Goal: Information Seeking & Learning: Learn about a topic

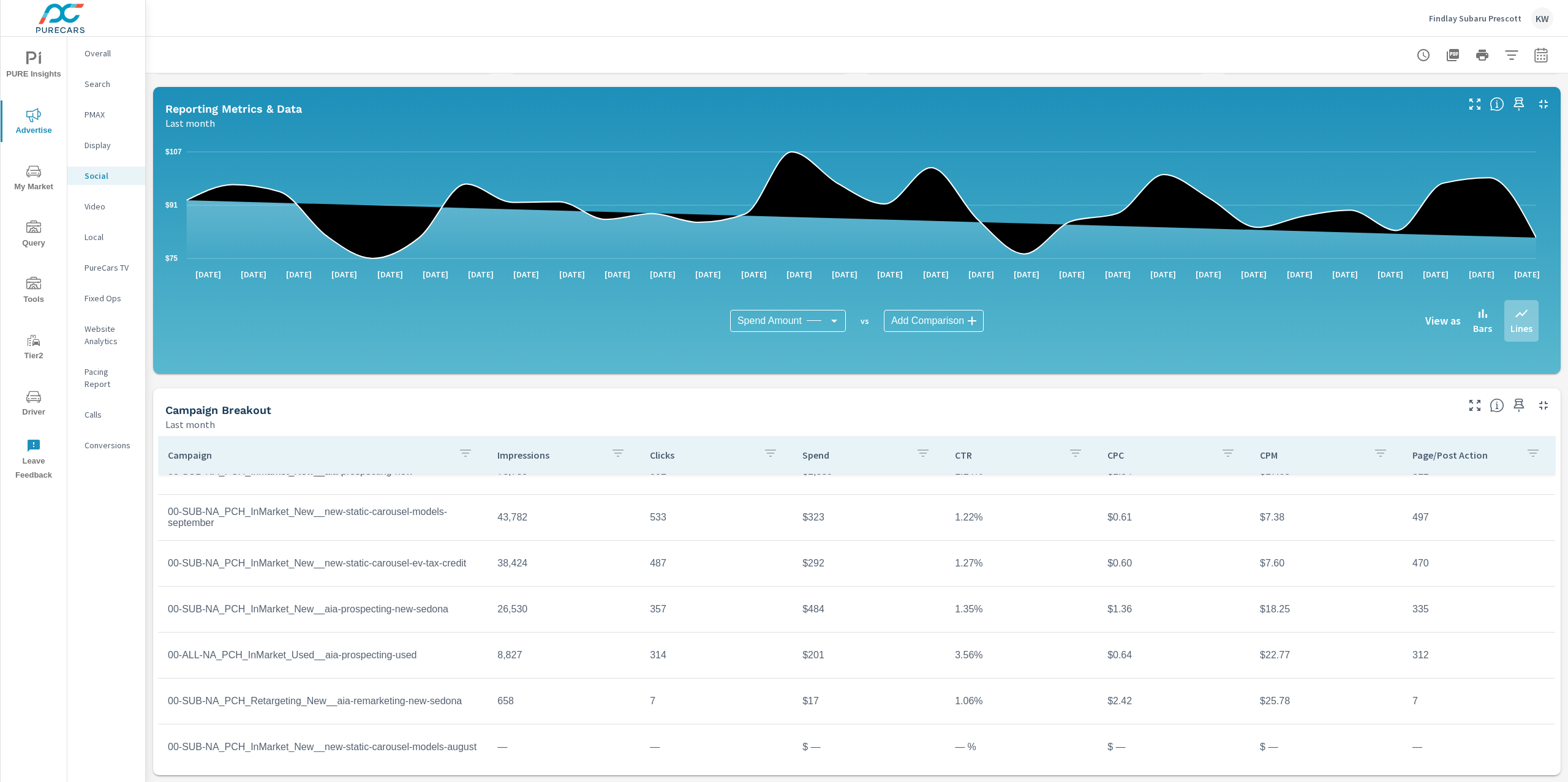
scroll to position [71, 0]
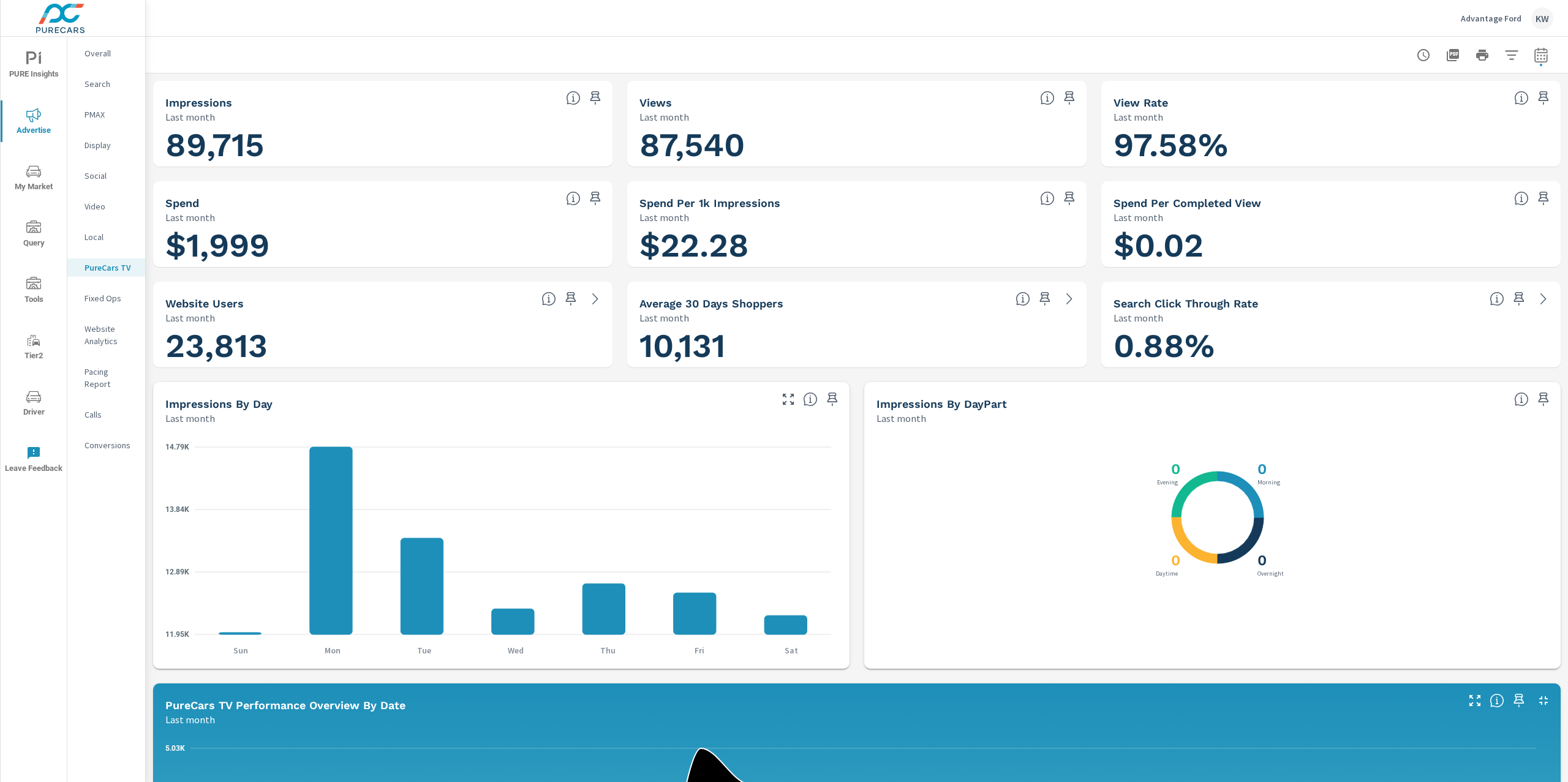
click at [1494, 18] on p "Advantage Ford" at bounding box center [1491, 18] width 61 height 11
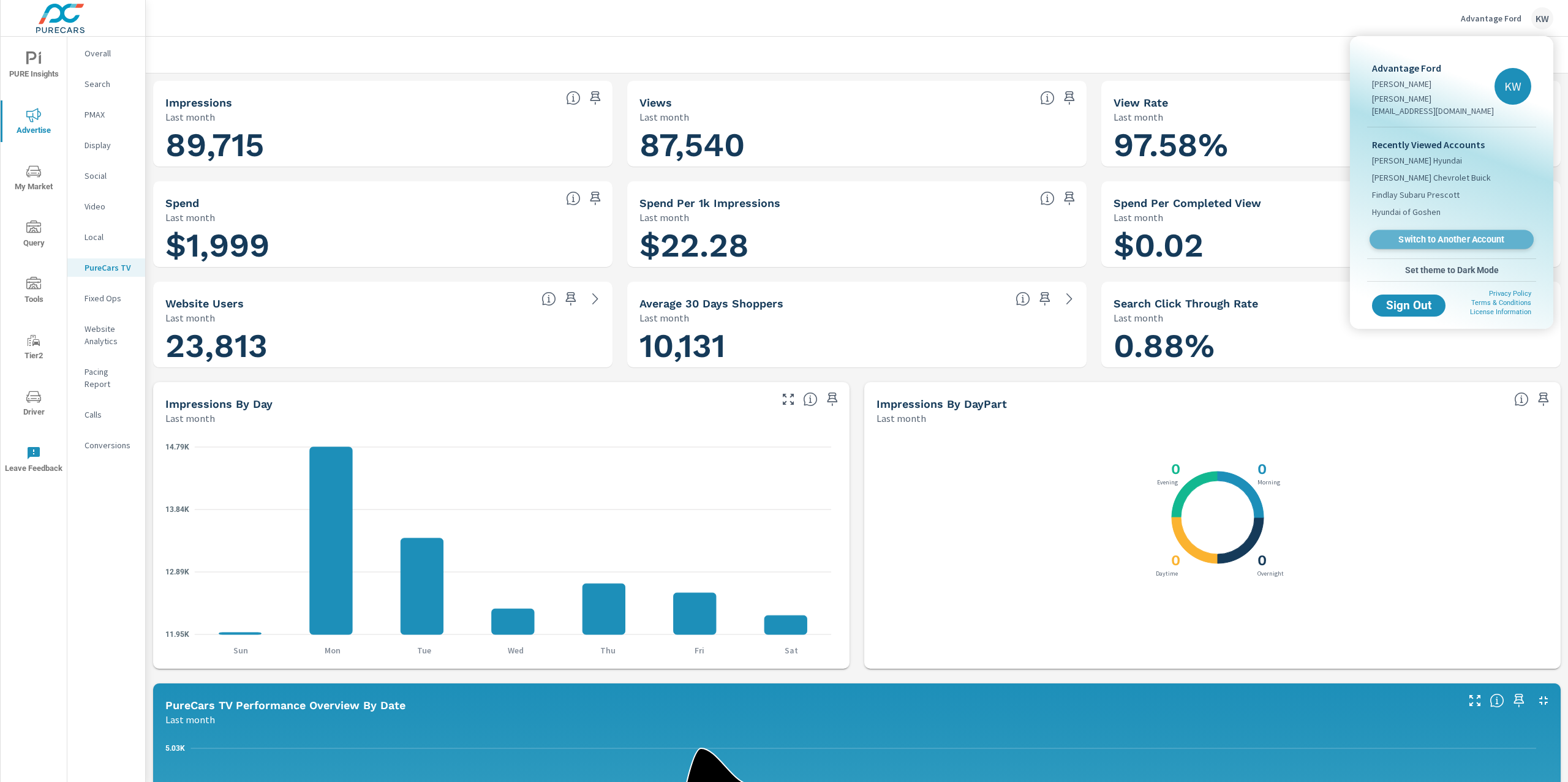
click at [1456, 234] on span "Switch to Another Account" at bounding box center [1451, 240] width 150 height 12
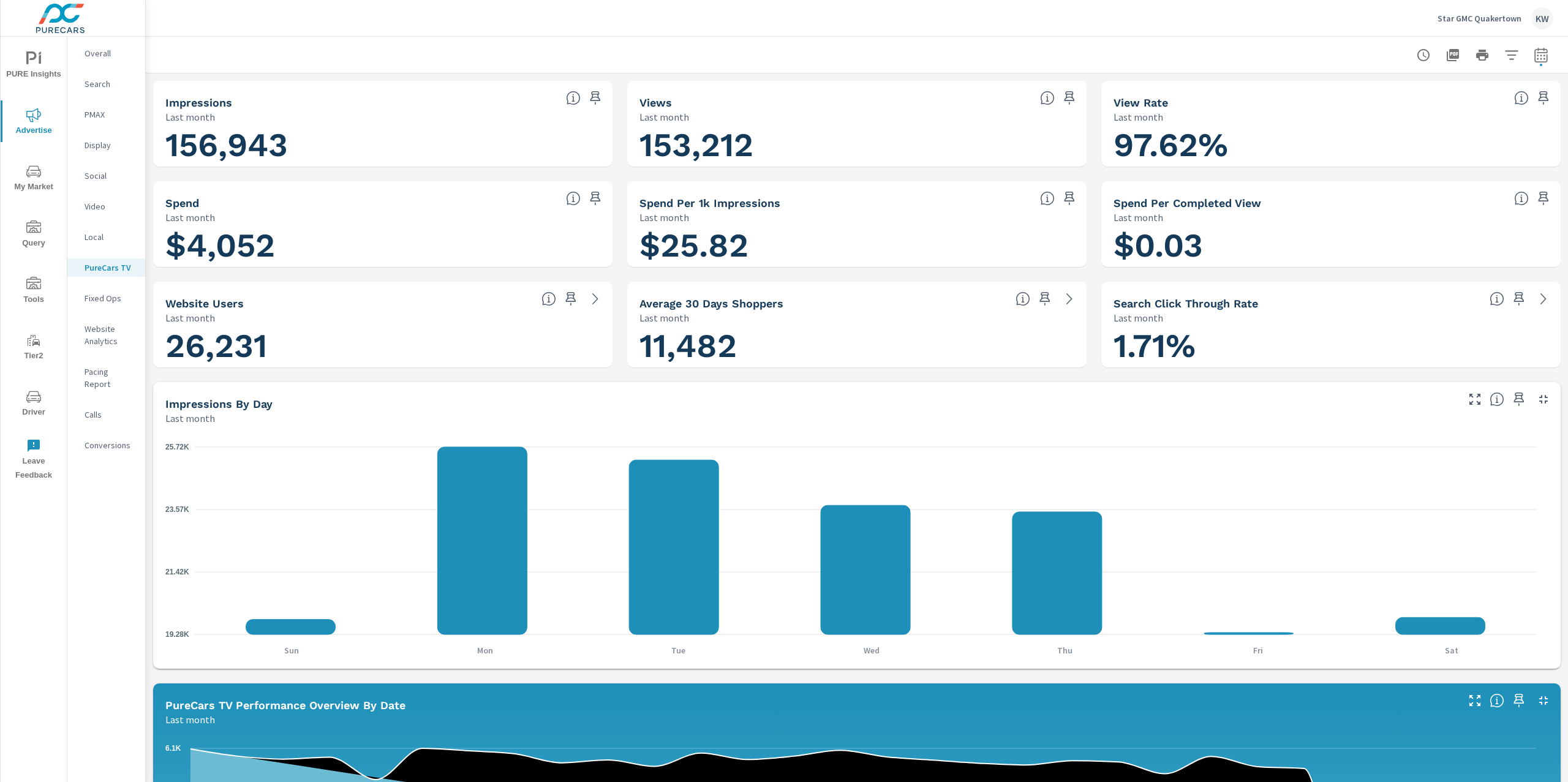
click at [40, 66] on span "PURE Insights" at bounding box center [34, 66] width 59 height 30
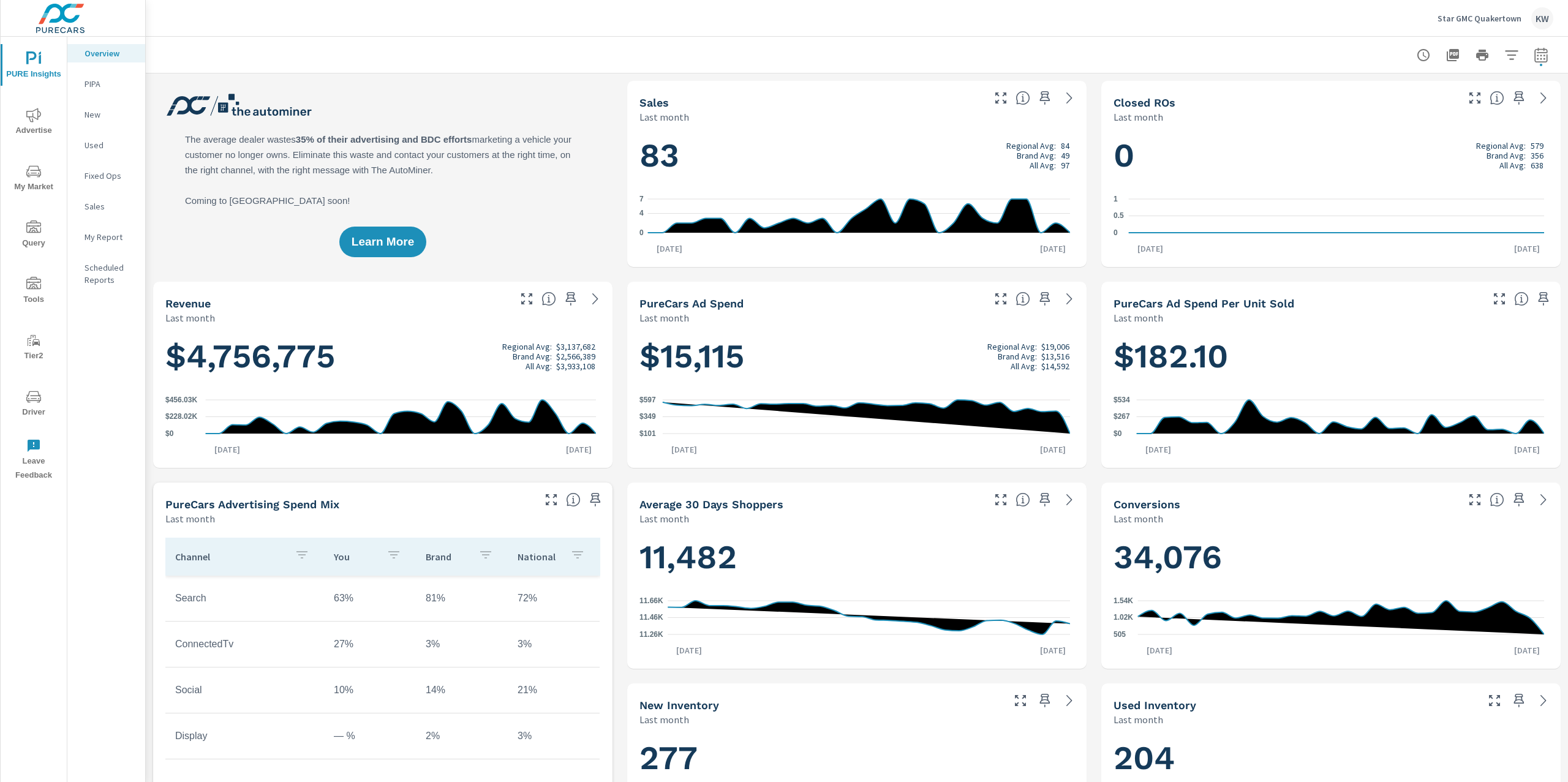
click at [1493, 18] on p "Star GMC Quakertown" at bounding box center [1479, 18] width 84 height 11
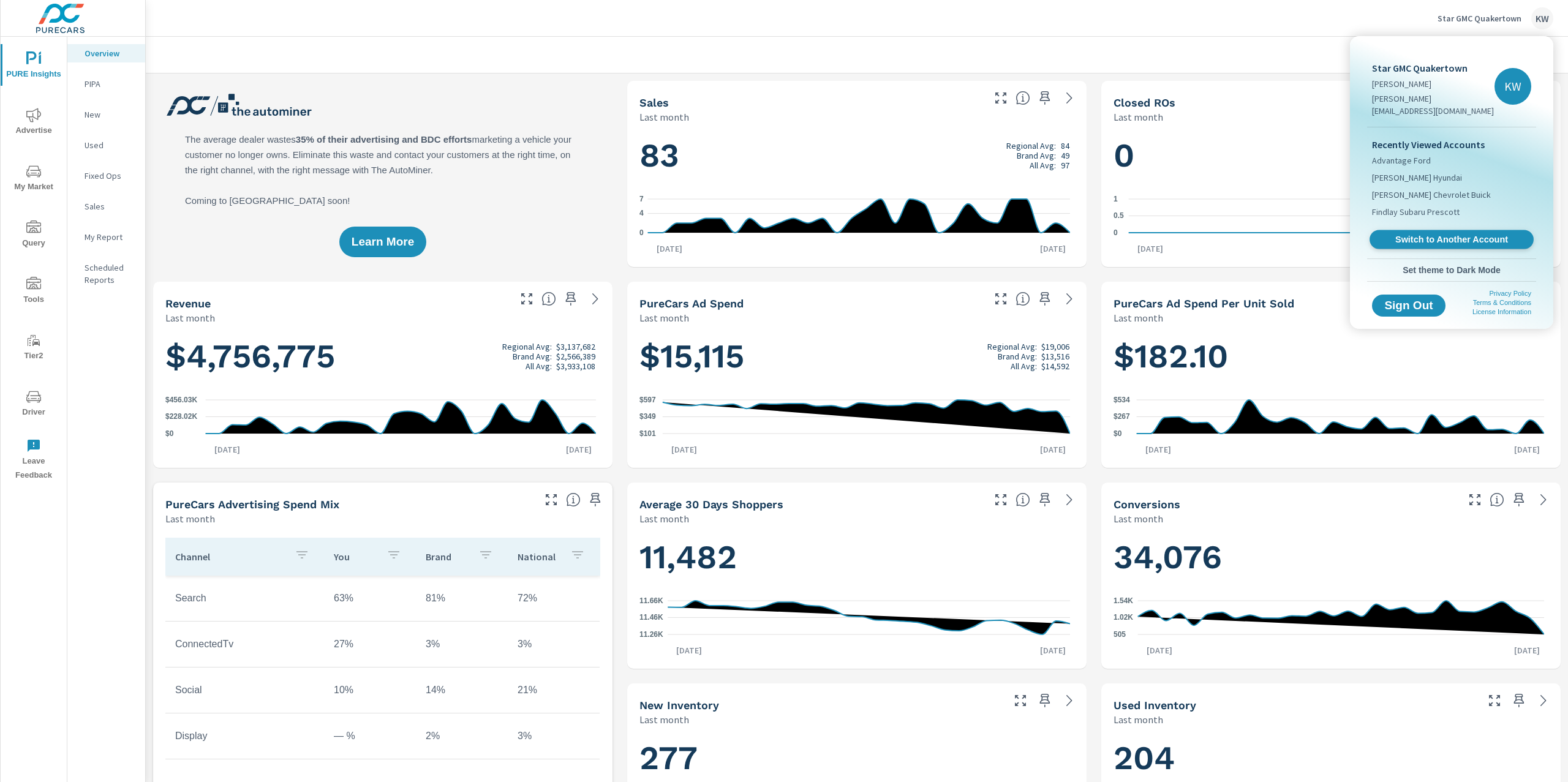
click at [1442, 234] on span "Switch to Another Account" at bounding box center [1451, 240] width 150 height 12
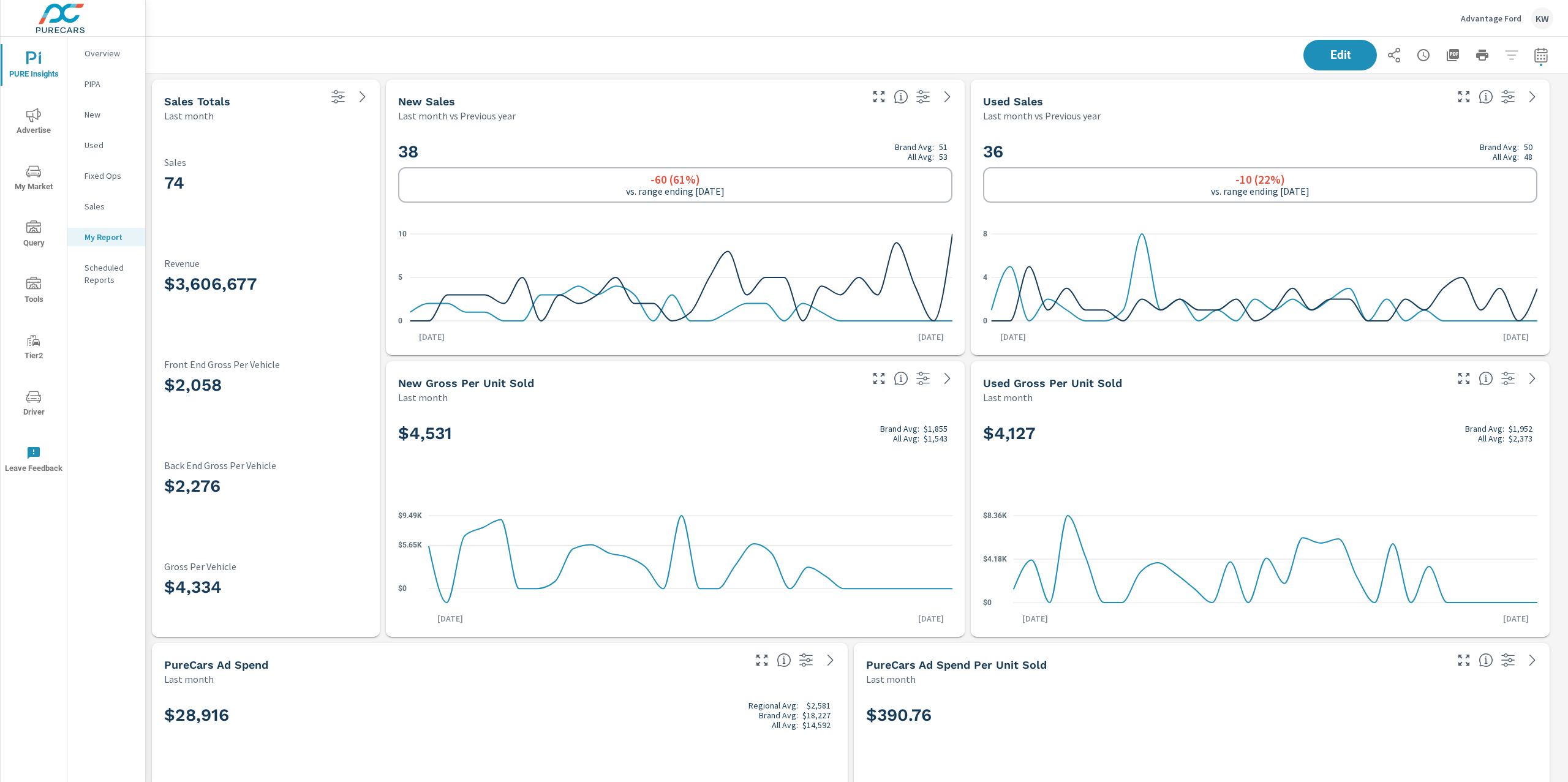
scroll to position [4398, 1436]
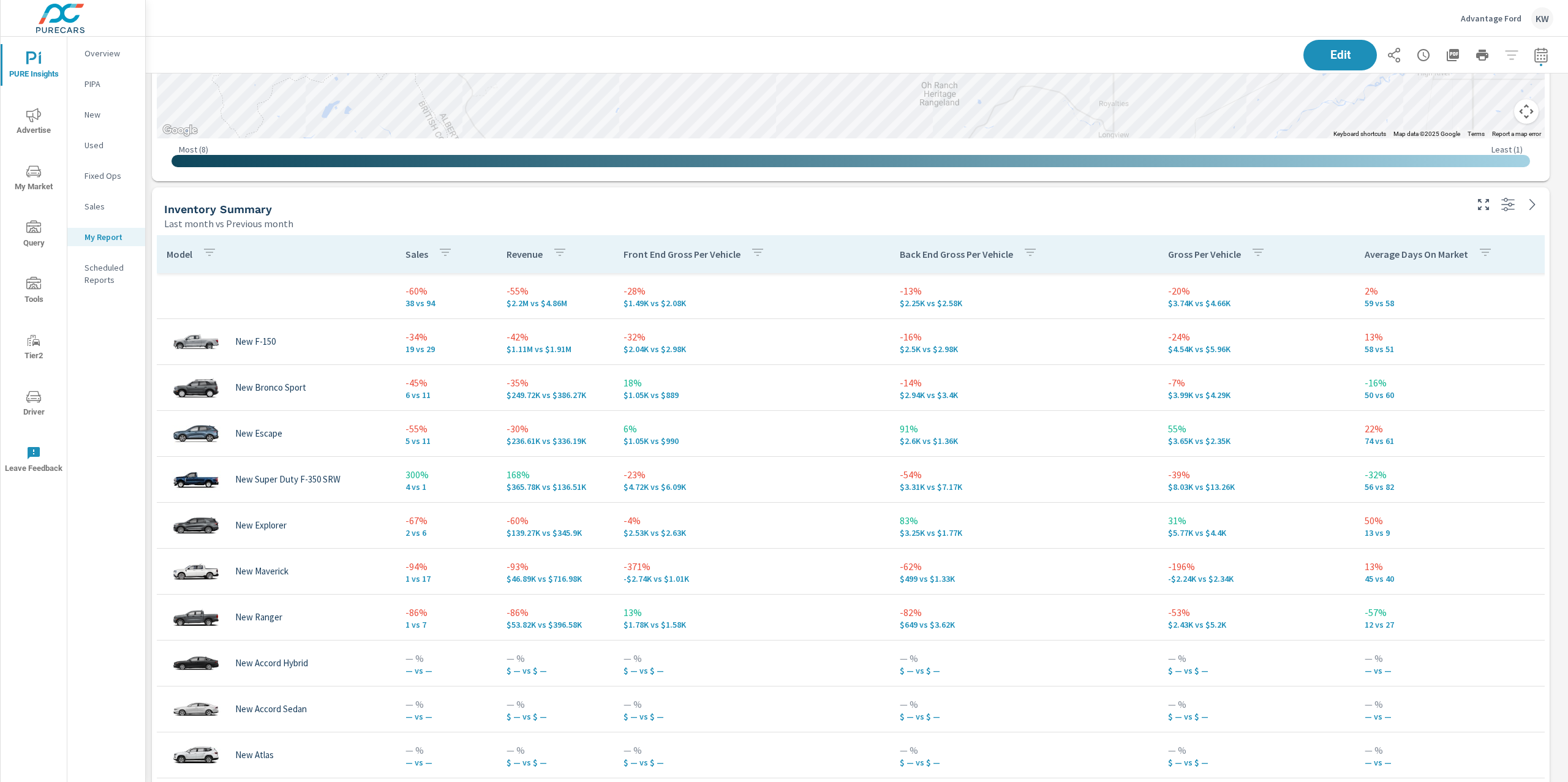
click at [1477, 13] on p "Advantage Ford" at bounding box center [1491, 18] width 61 height 11
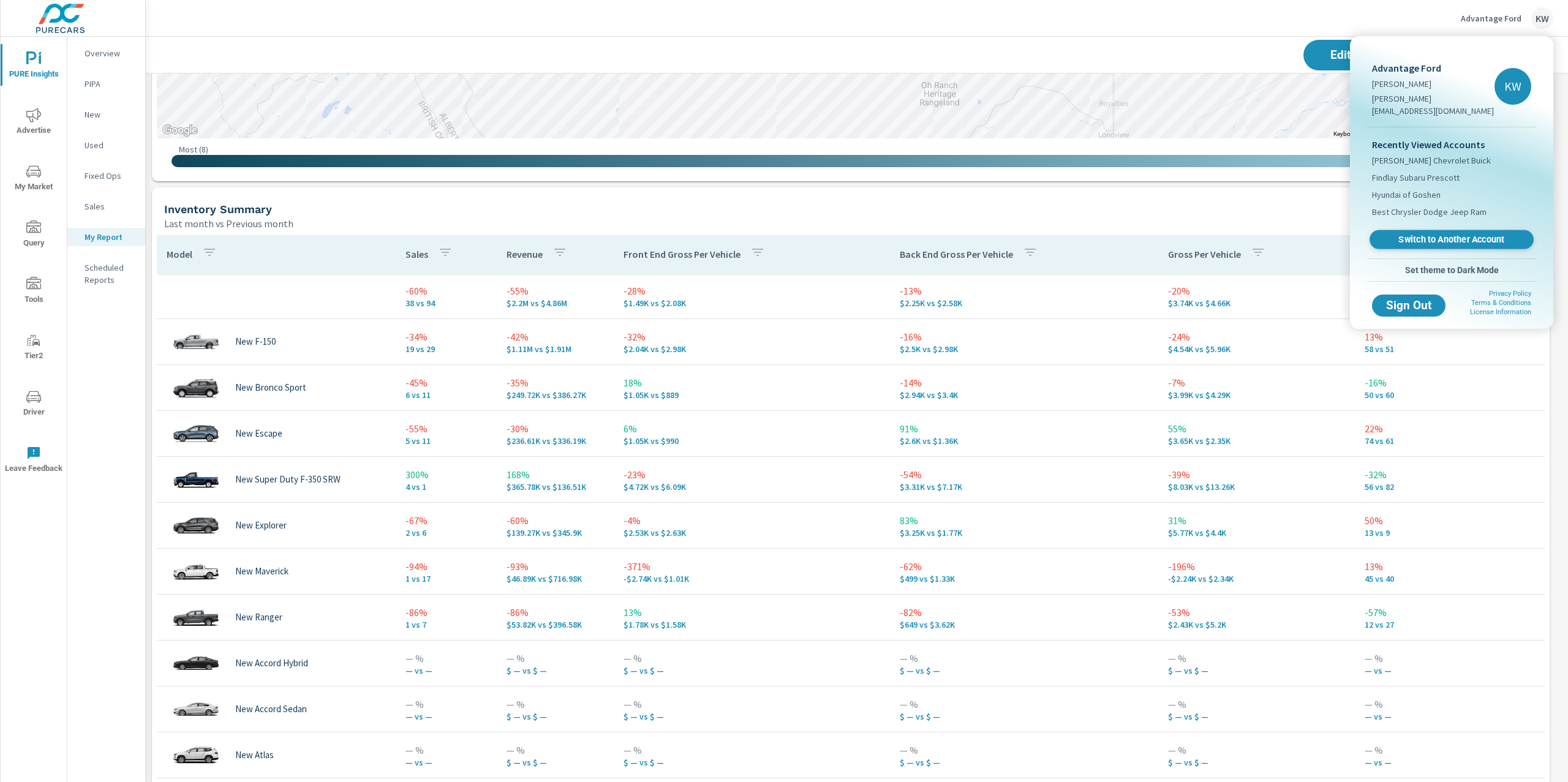
click at [1444, 234] on span "Switch to Another Account" at bounding box center [1451, 240] width 150 height 12
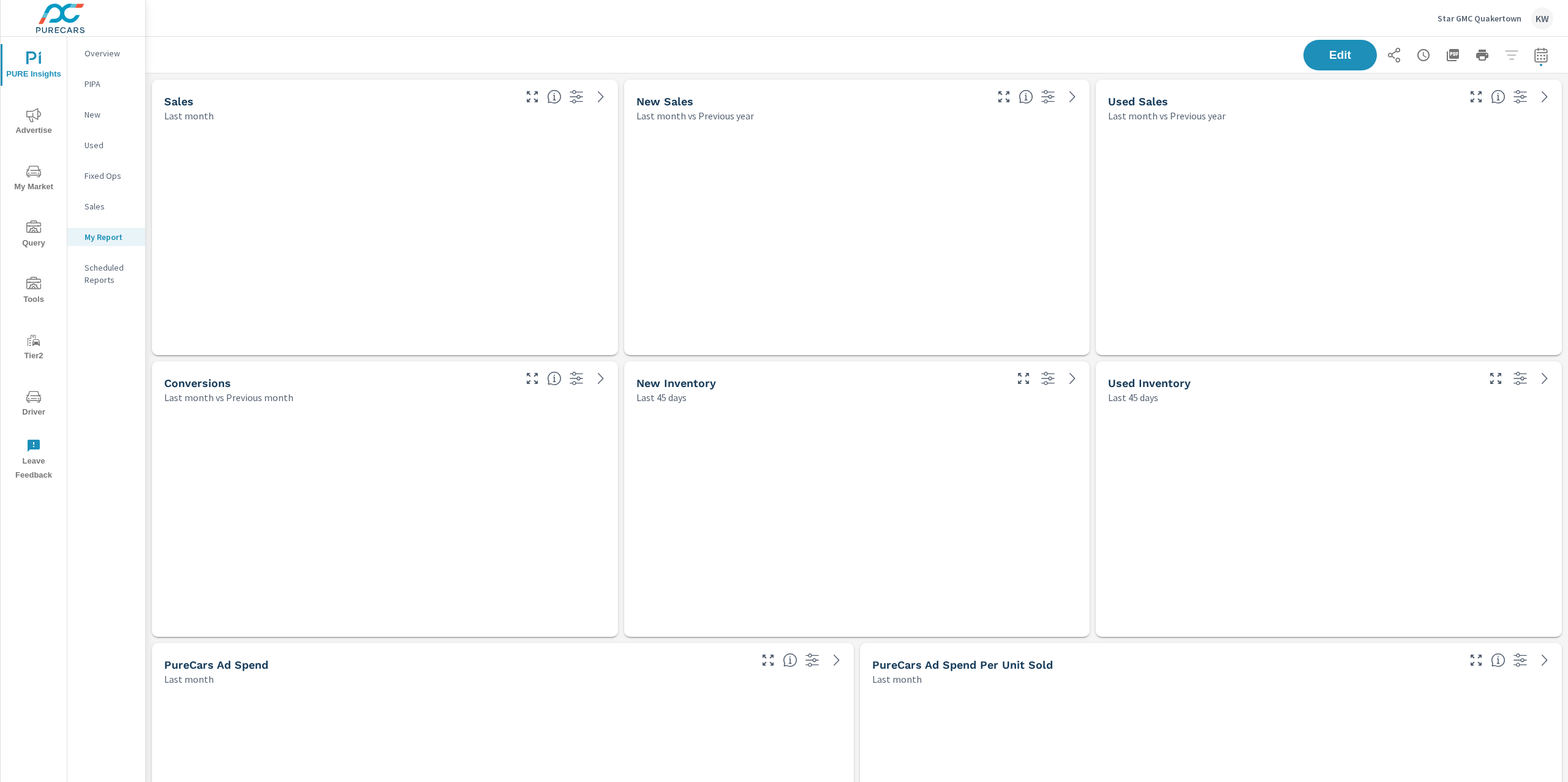
scroll to position [6231, 1436]
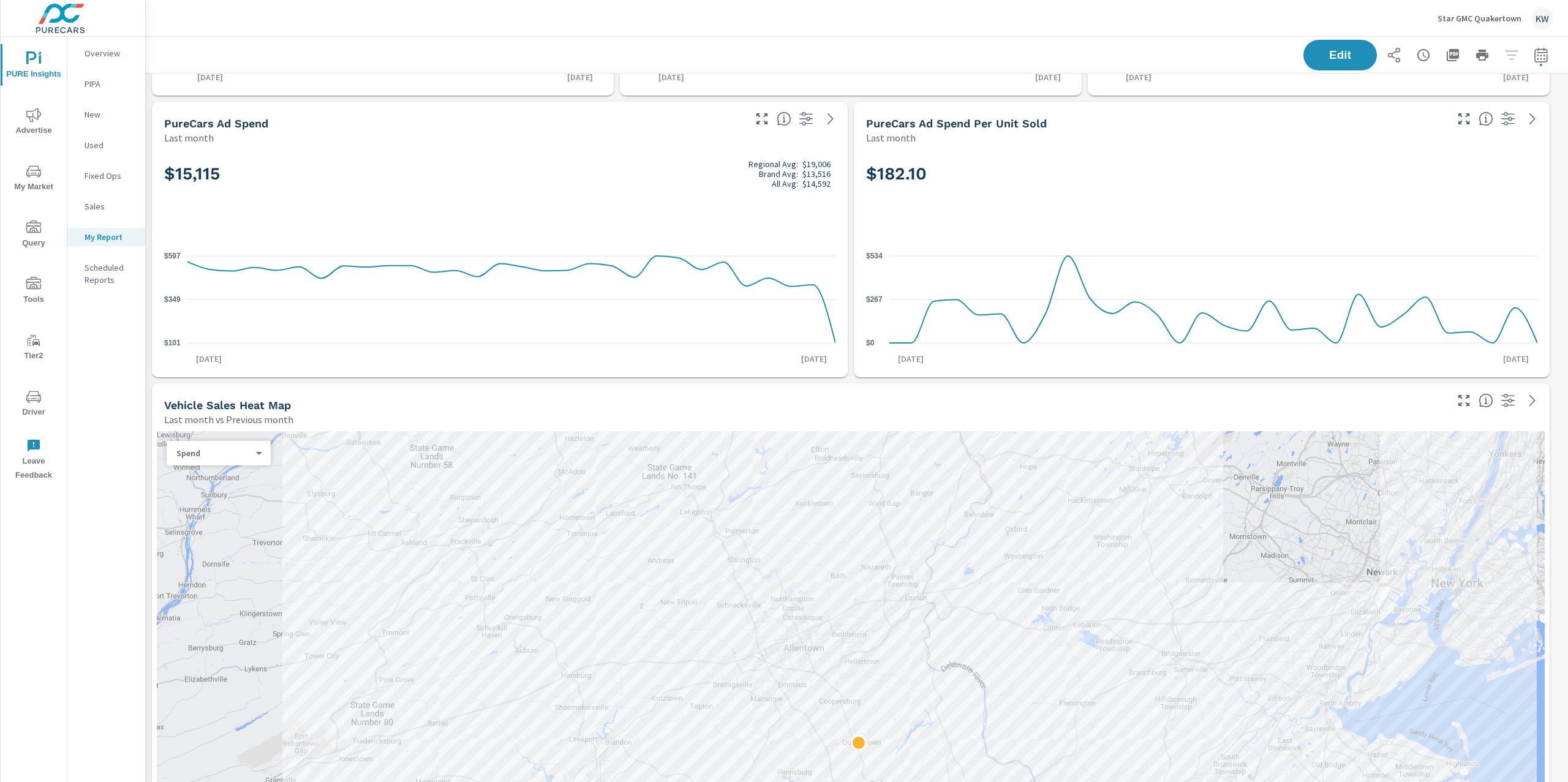
scroll to position [783, 0]
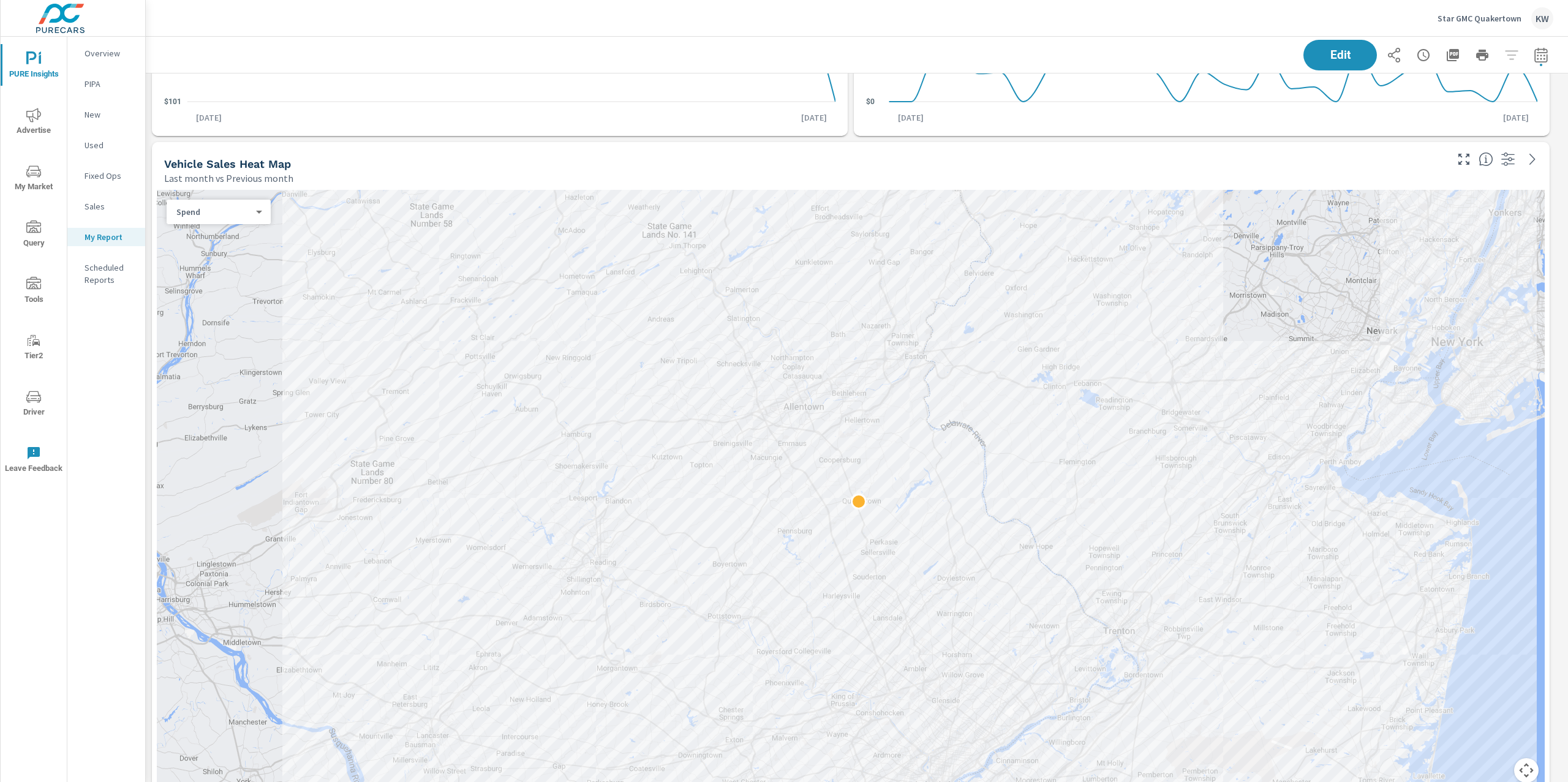
click at [255, 213] on body "PURE Insights Advertise My Market Query Tools Tier2 Driver Leave Feedback Overv…" at bounding box center [784, 391] width 1568 height 782
click at [251, 230] on li "Sales" at bounding box center [214, 231] width 94 height 20
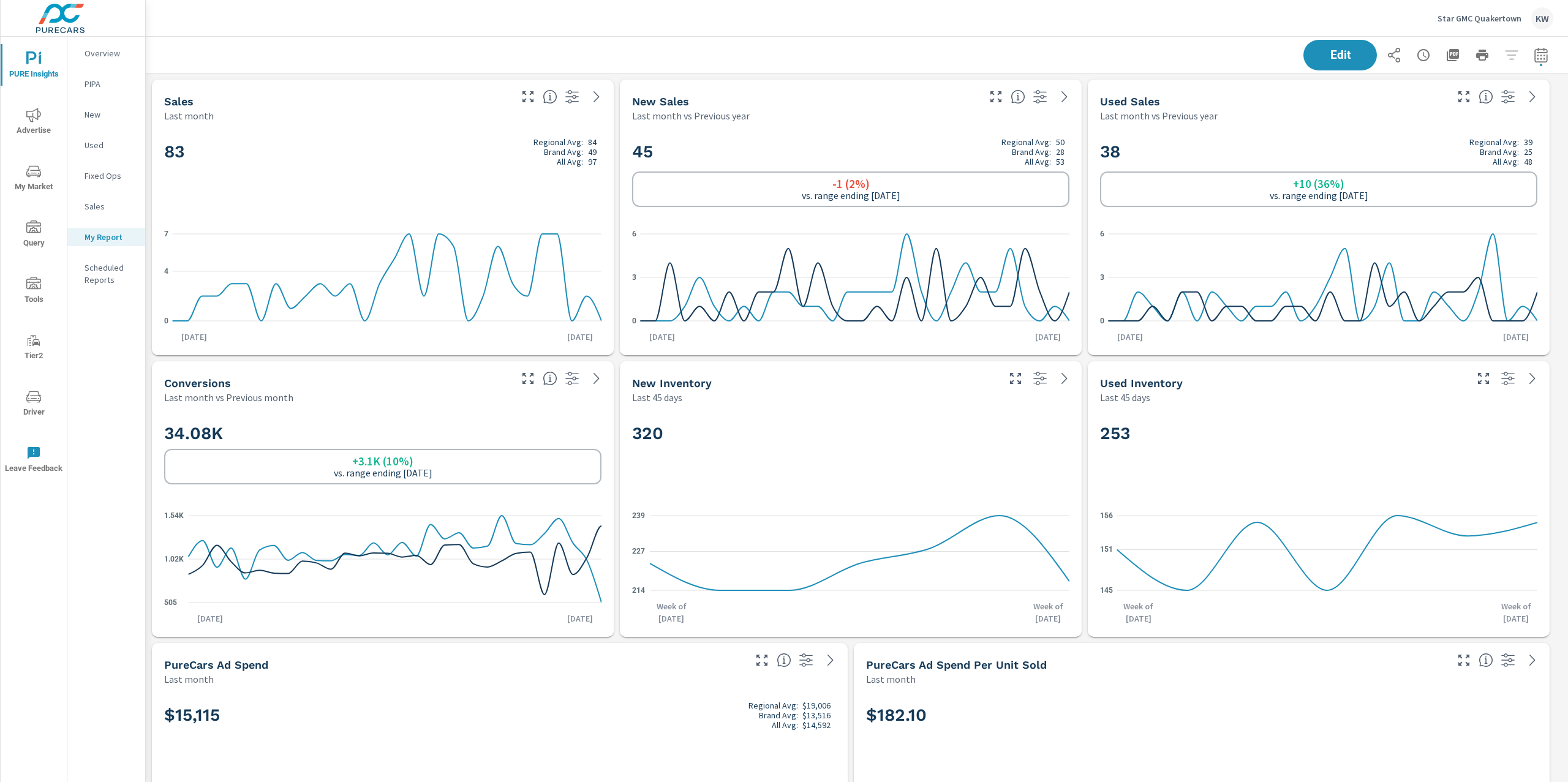
scroll to position [6231, 1436]
click at [1447, 56] on icon "button" at bounding box center [1453, 55] width 12 height 12
click at [1472, 18] on p "Star GMC Quakertown" at bounding box center [1479, 18] width 84 height 11
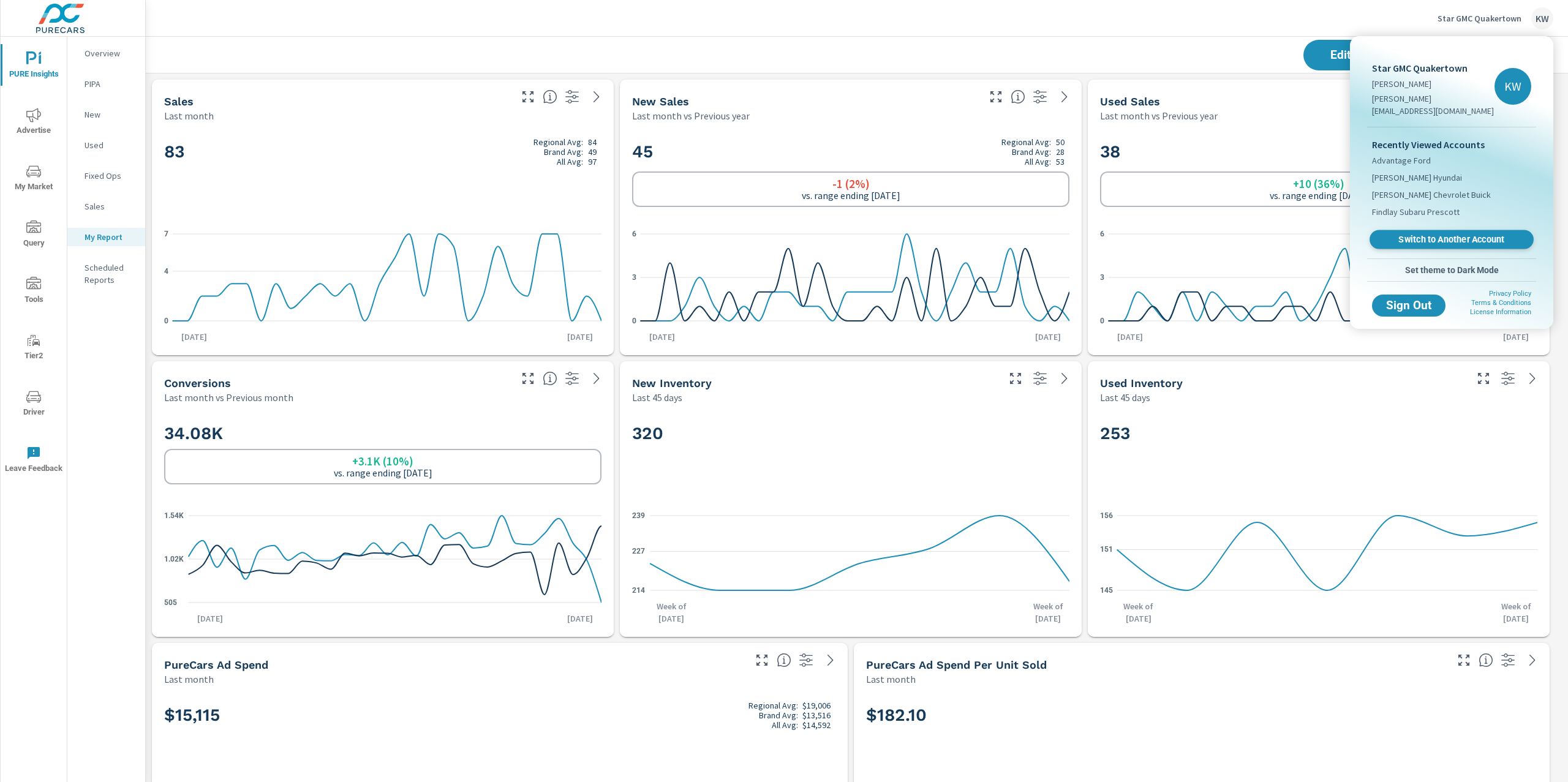
click at [1435, 234] on span "Switch to Another Account" at bounding box center [1451, 240] width 150 height 12
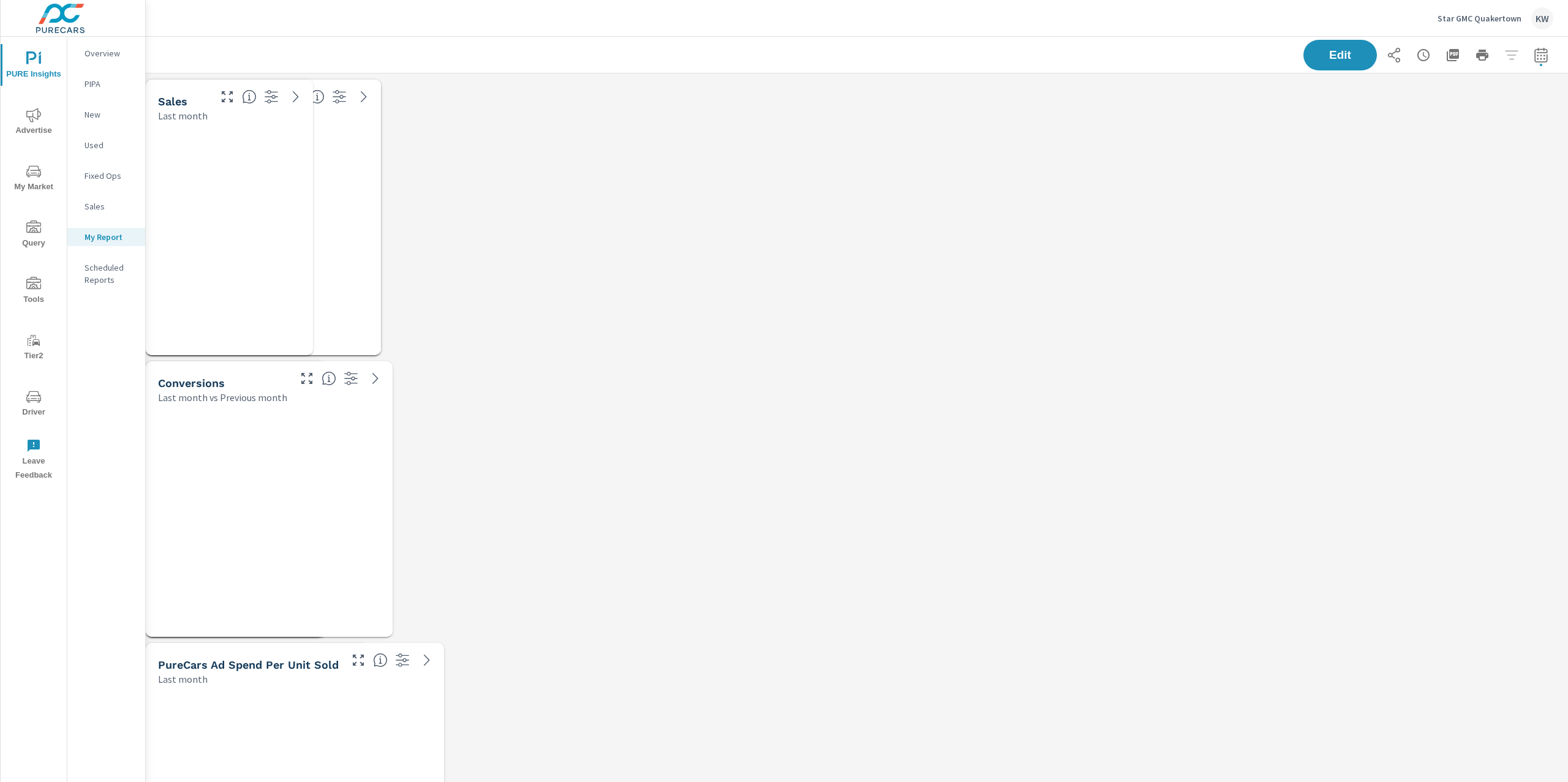
scroll to position [6231, 1436]
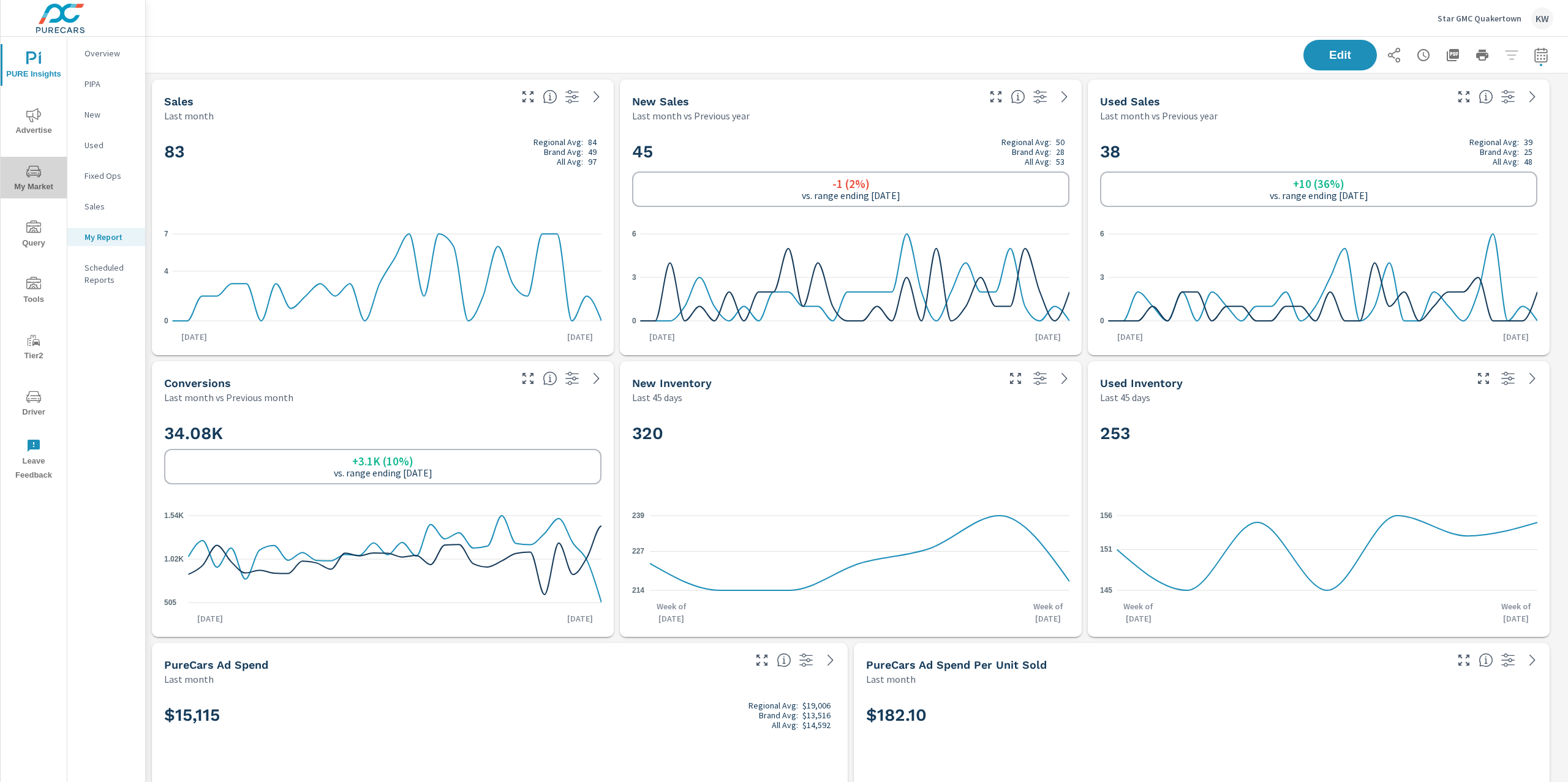
click at [23, 181] on span "My Market" at bounding box center [34, 179] width 59 height 30
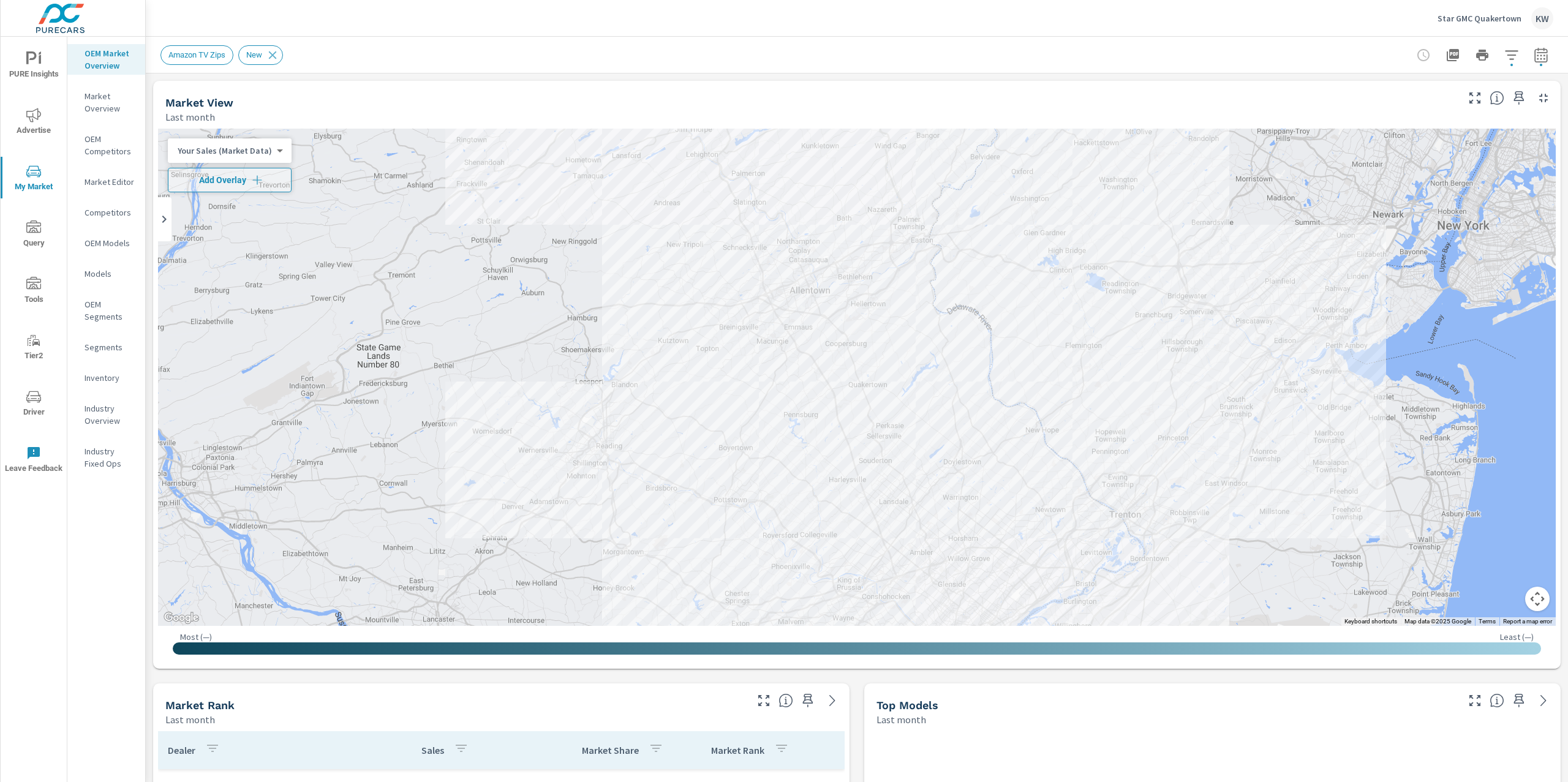
click at [107, 411] on p "Industry Overview" at bounding box center [110, 415] width 51 height 25
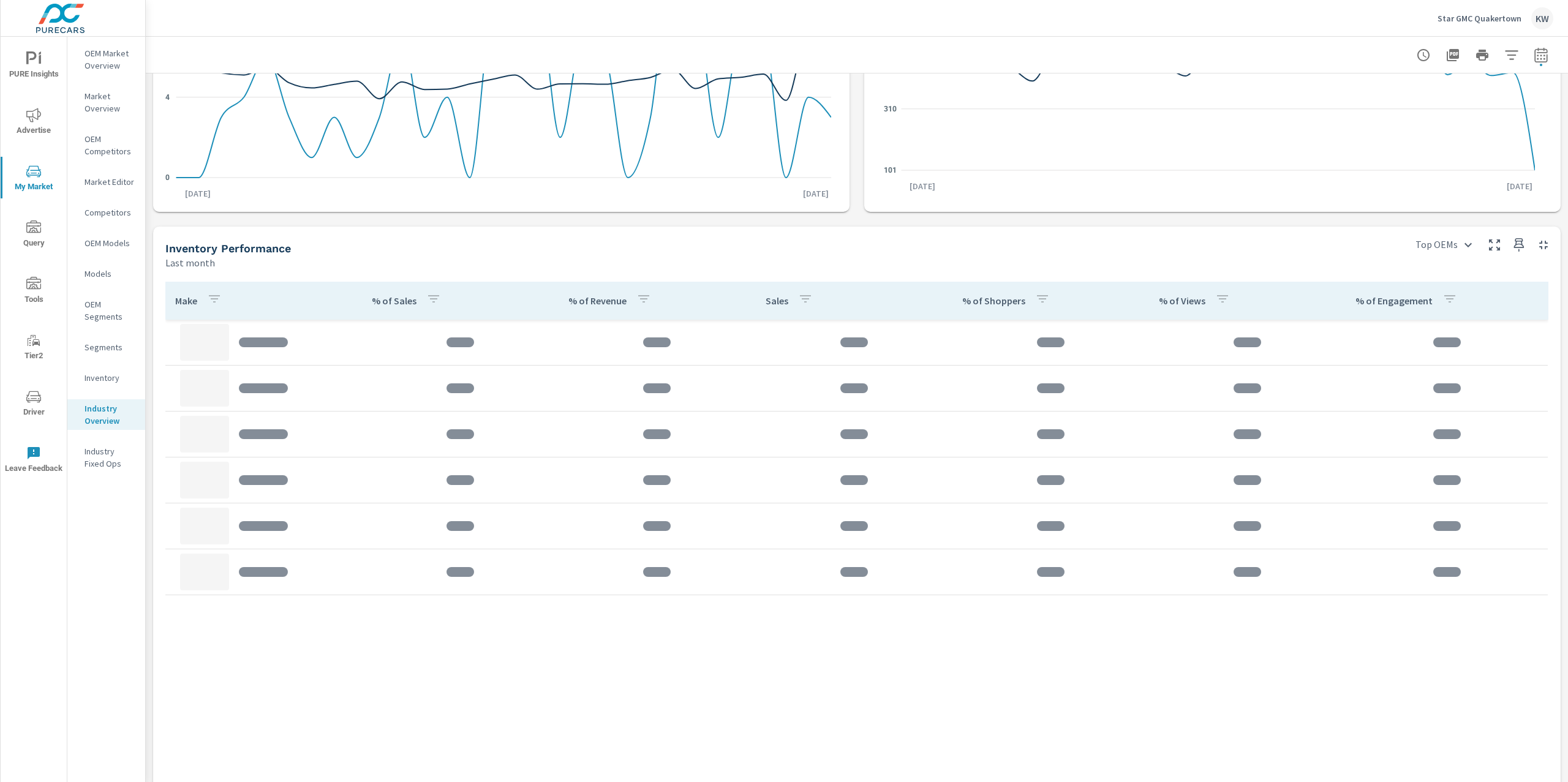
scroll to position [260, 0]
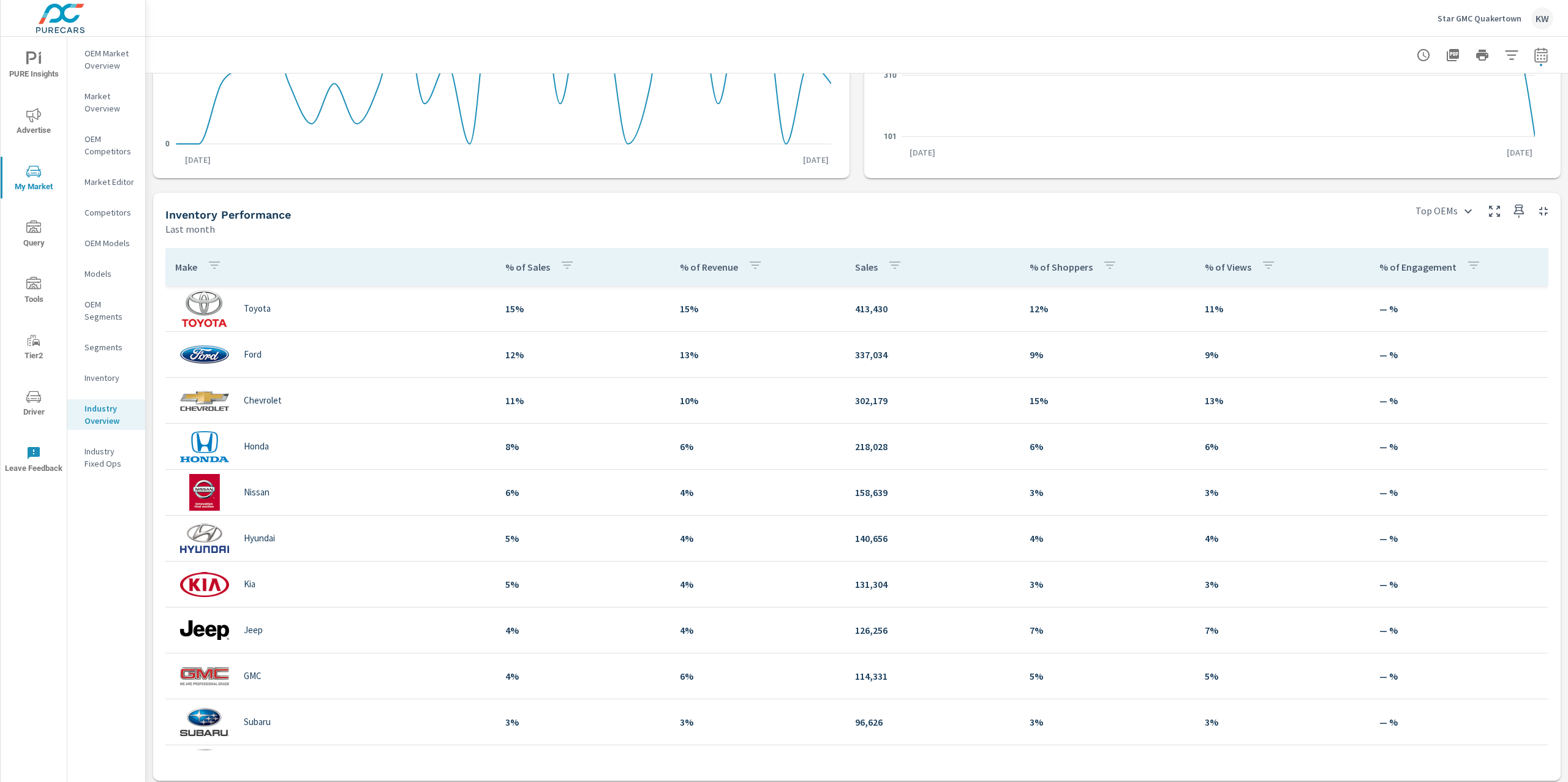
scroll to position [295, 0]
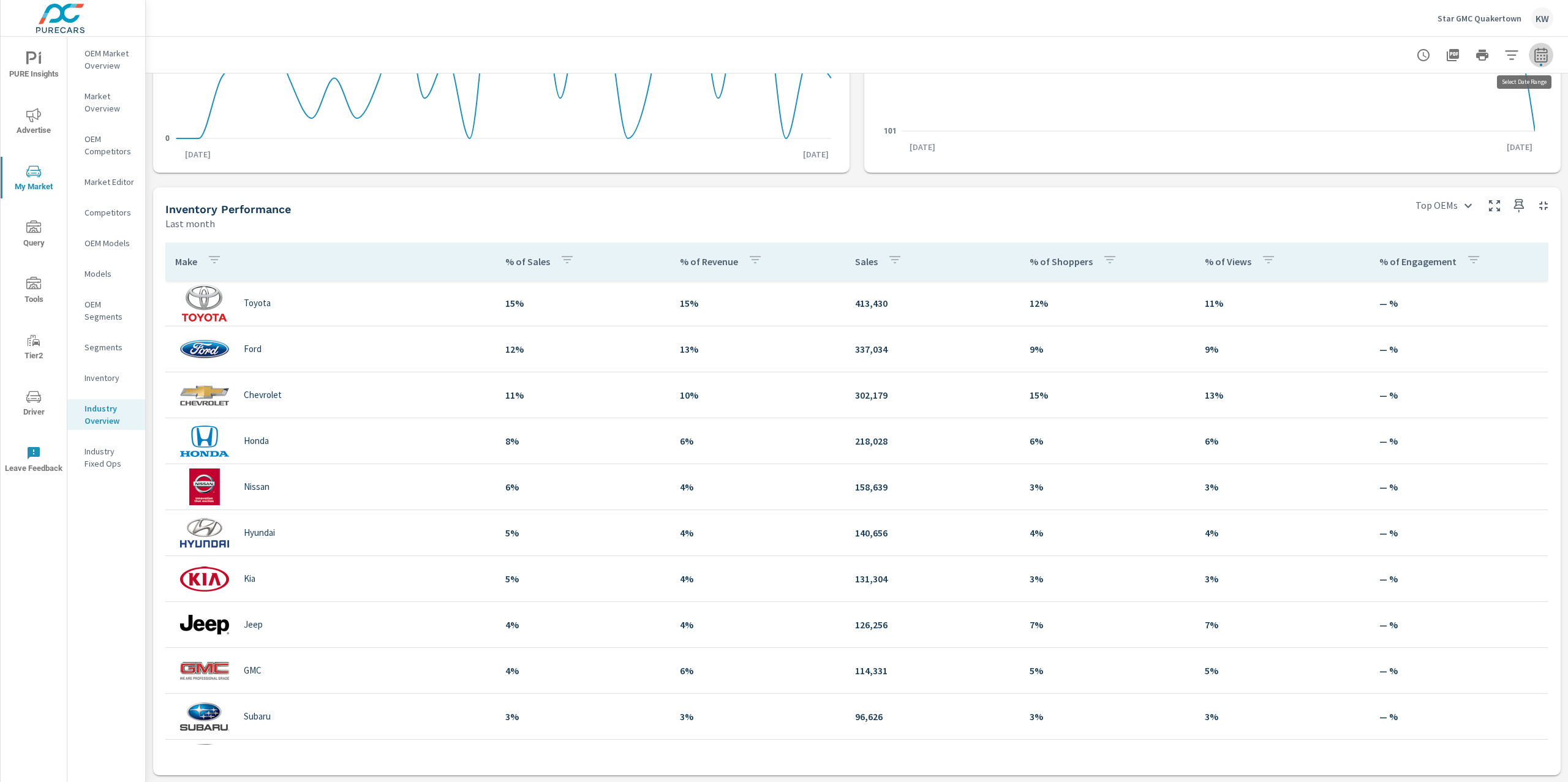
click at [1537, 55] on icon "button" at bounding box center [1540, 57] width 8 height 5
click at [1466, 112] on select "Custom Yesterday Last week Last 7 days Last 14 days Last 30 days Last 45 days L…" at bounding box center [1431, 106] width 123 height 25
click at [1369, 94] on select "Custom Yesterday Last week Last 7 days Last 14 days Last 30 days Last 45 days L…" at bounding box center [1431, 106] width 123 height 25
select select "Last 60 days"
click at [1411, 133] on p "+ Add comparison" at bounding box center [1443, 138] width 157 height 15
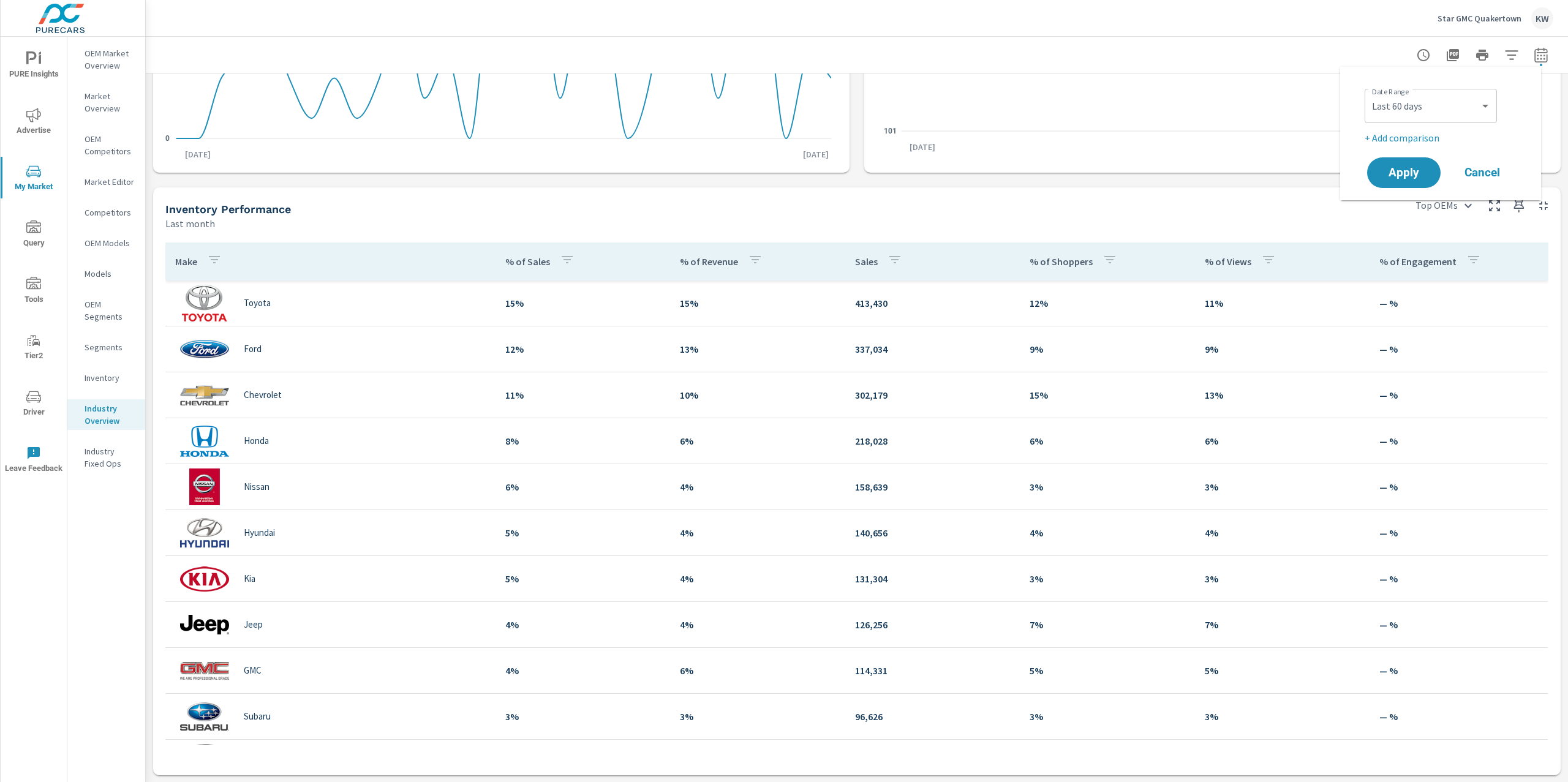
select select "Previous period"
click at [1407, 209] on span "Apply" at bounding box center [1404, 207] width 50 height 12
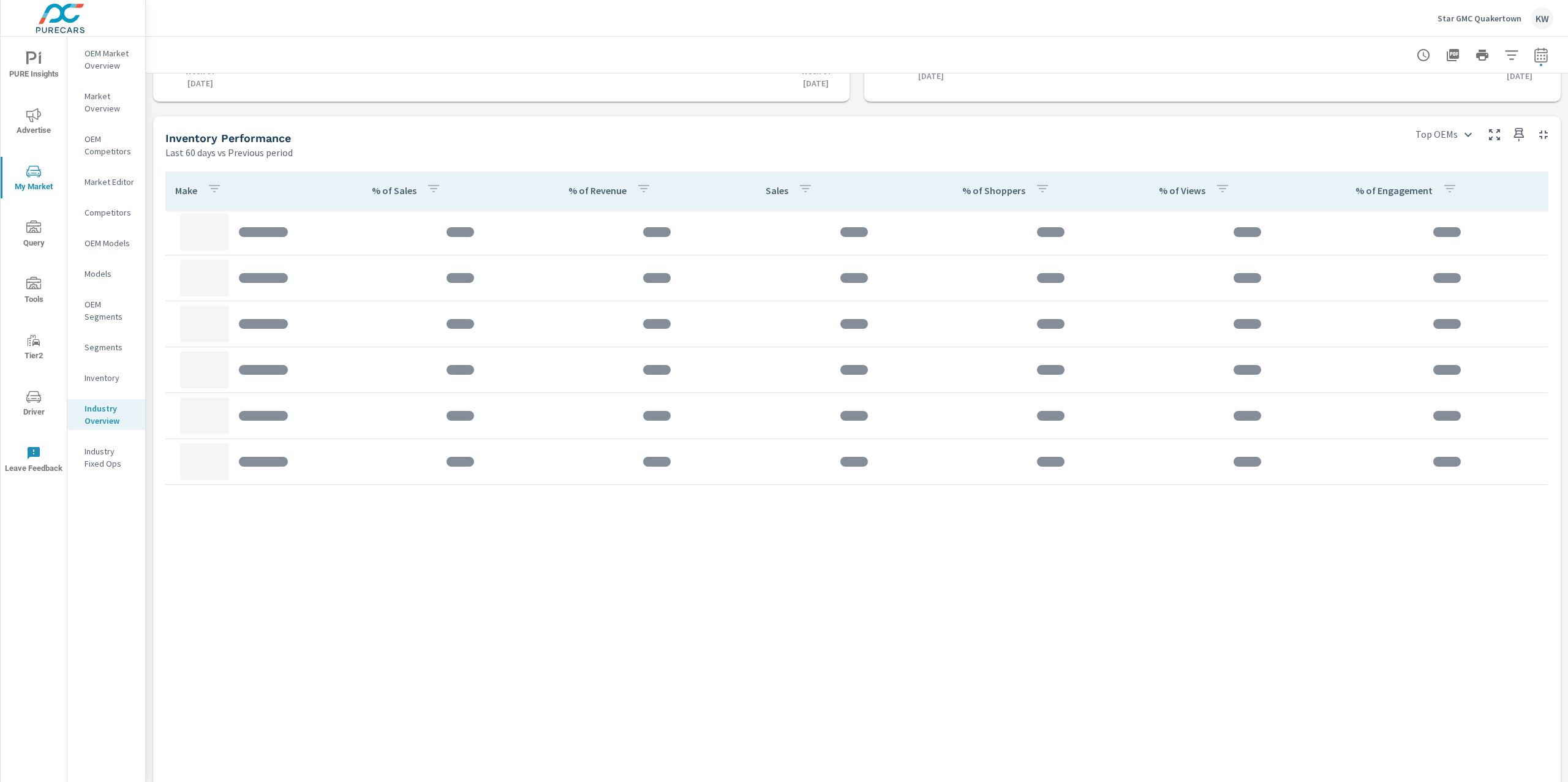
scroll to position [484, 0]
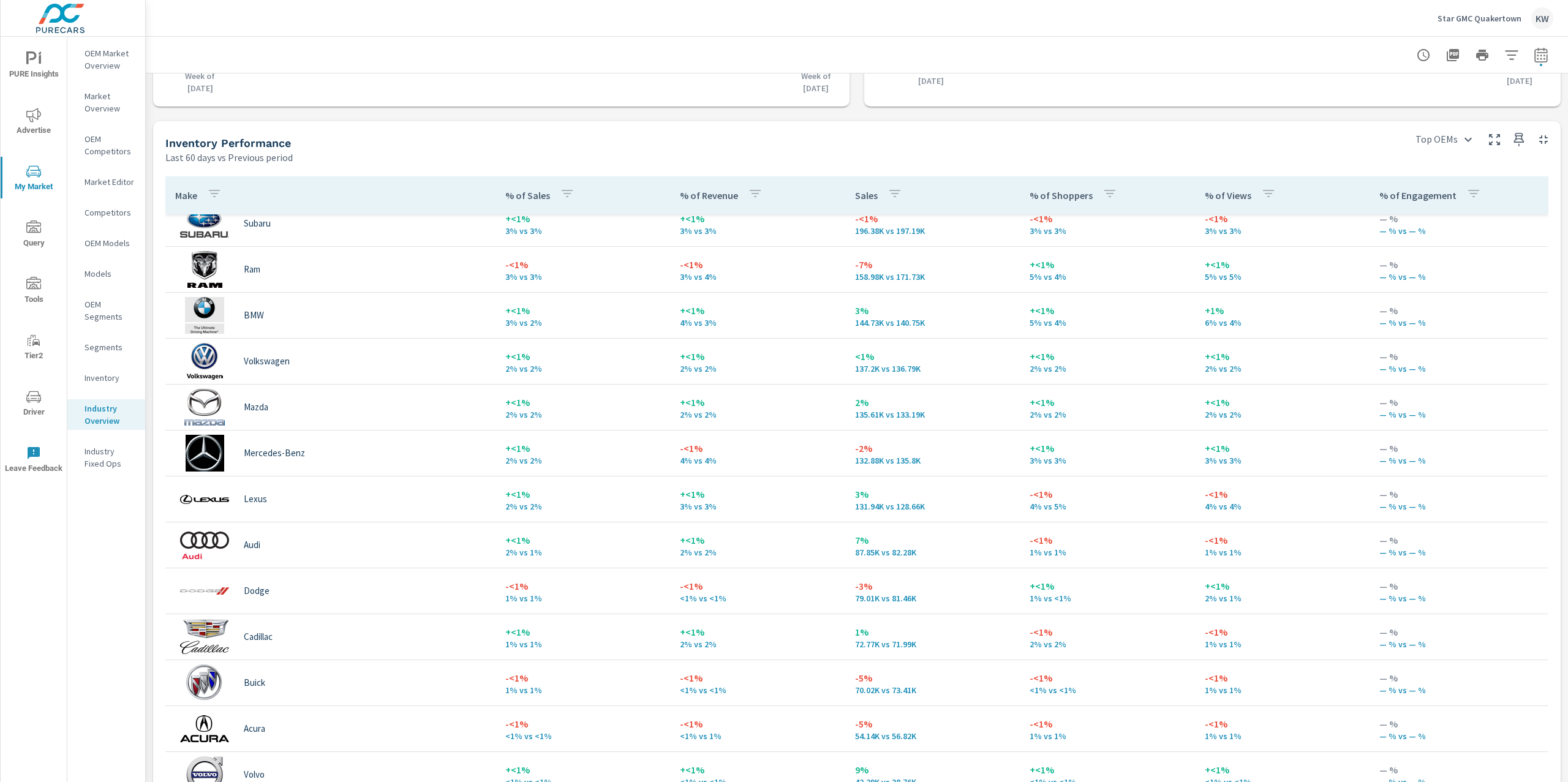
scroll to position [428, 0]
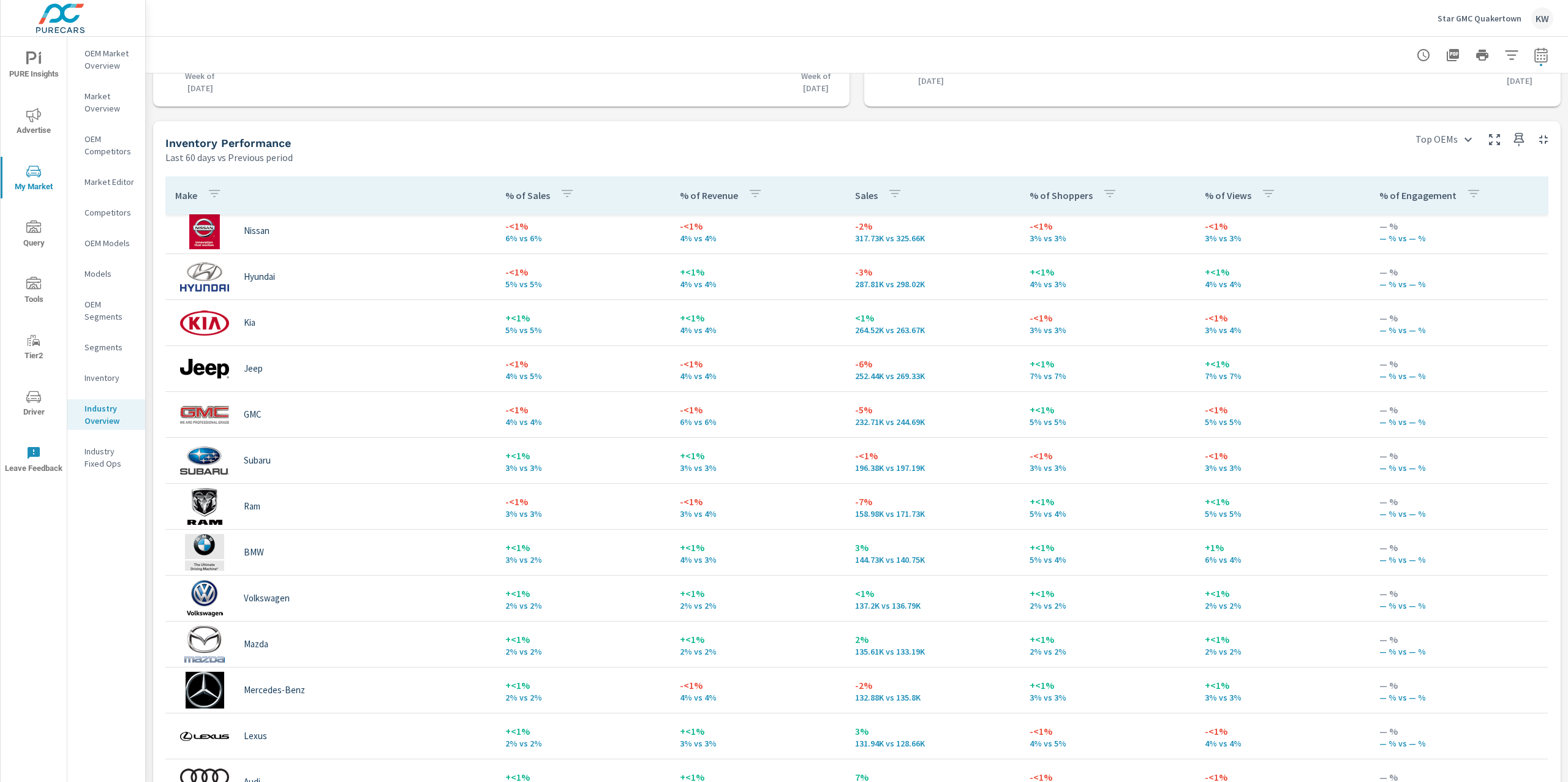
scroll to position [156, 0]
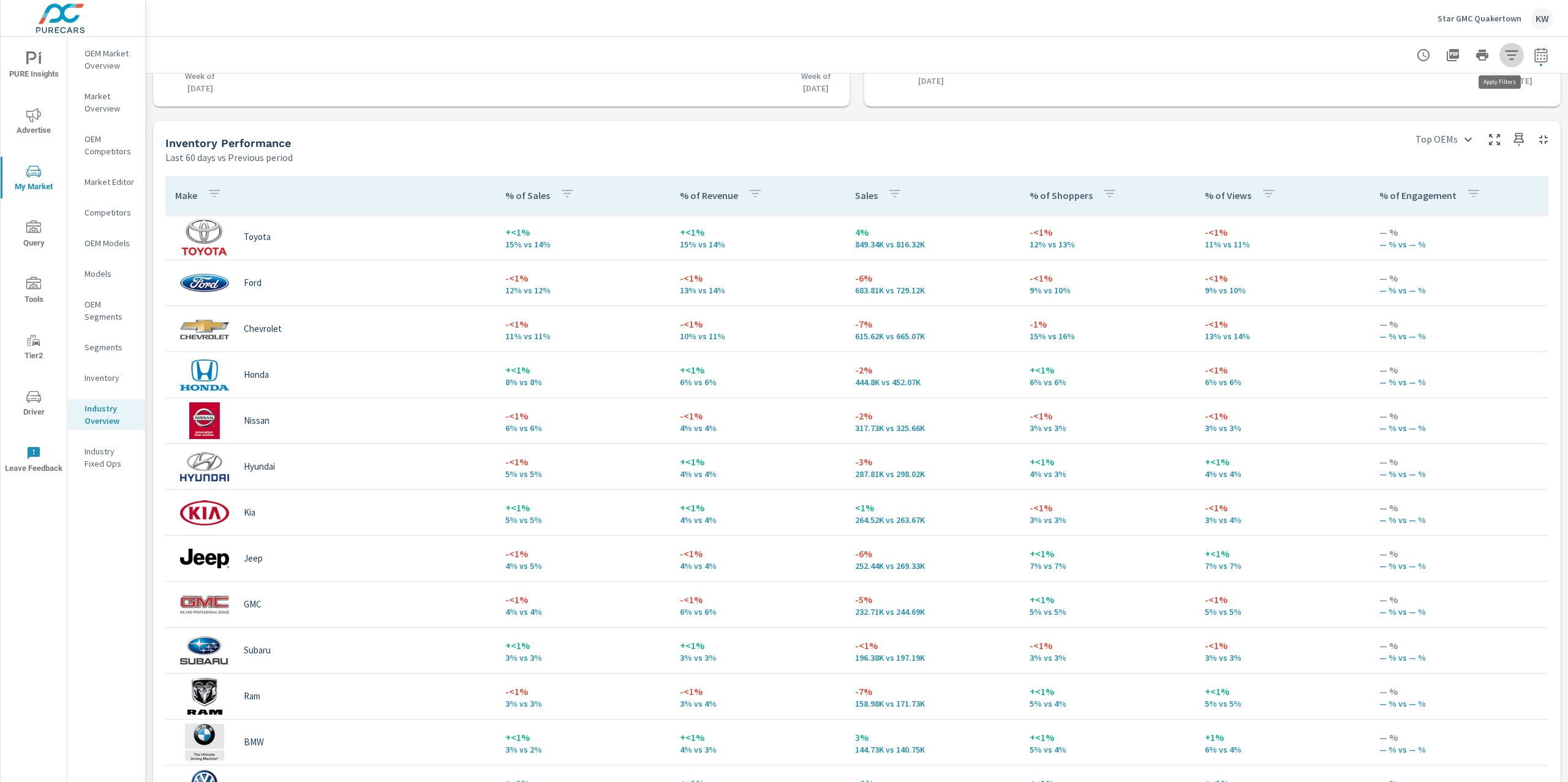
click at [1505, 58] on icon "button" at bounding box center [1511, 55] width 13 height 9
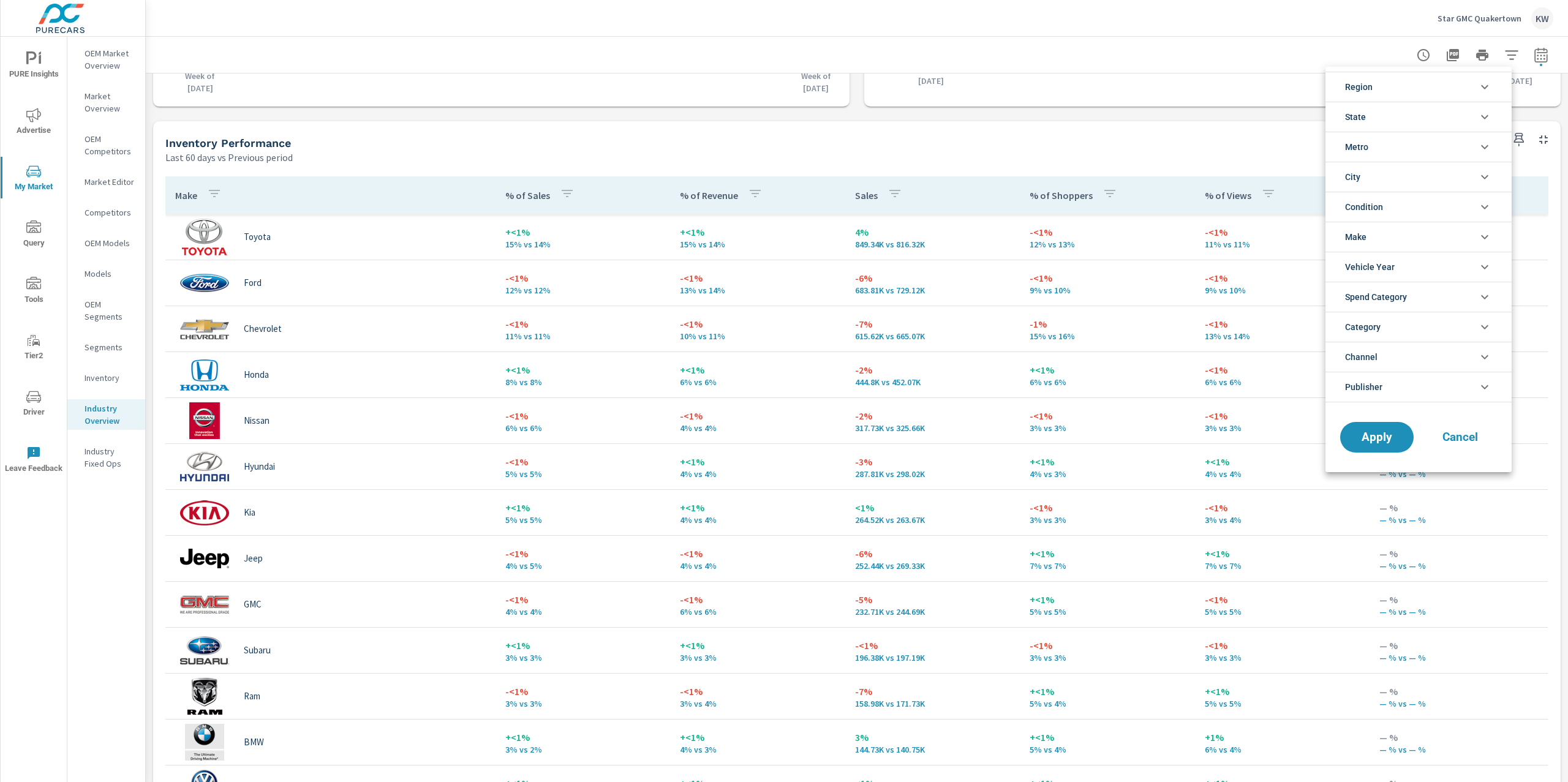
click at [1482, 149] on icon "filter options" at bounding box center [1485, 147] width 15 height 15
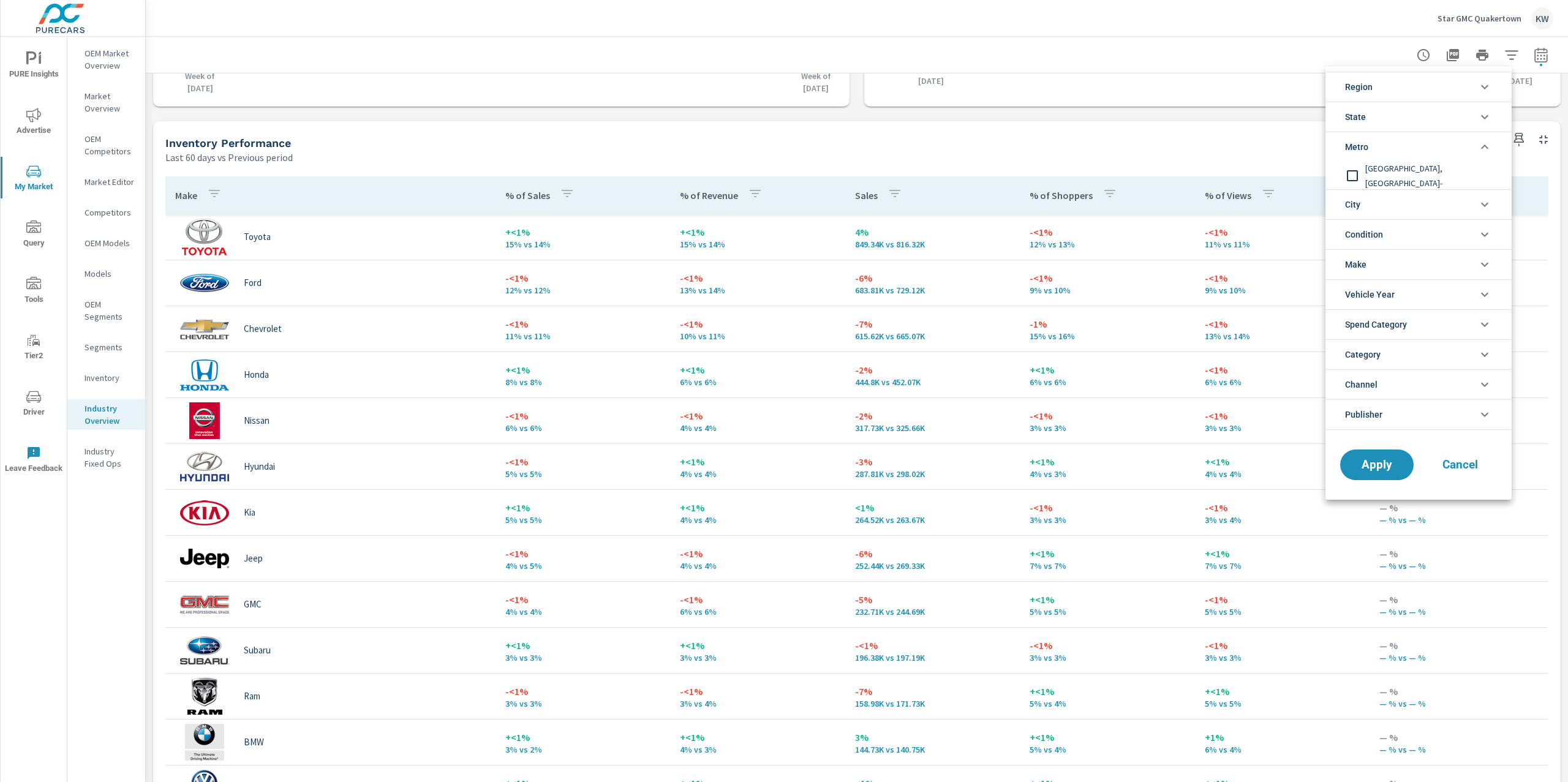
click at [1482, 148] on icon "filter options" at bounding box center [1485, 146] width 7 height 4
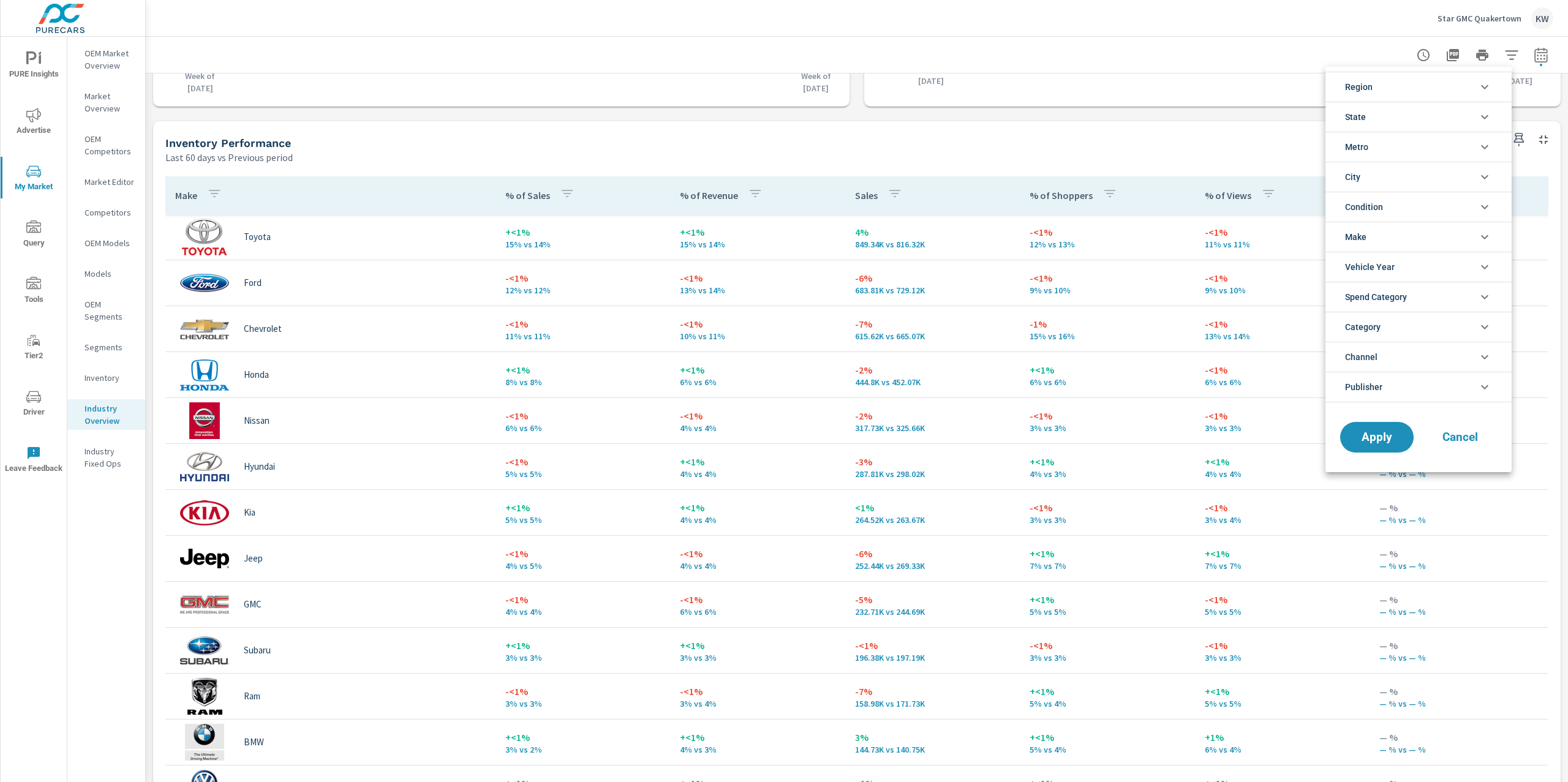
click at [1485, 89] on icon "filter options" at bounding box center [1485, 87] width 7 height 4
click at [1485, 89] on icon "filter options" at bounding box center [1485, 87] width 15 height 15
click at [1486, 116] on icon "filter options" at bounding box center [1485, 117] width 15 height 15
click at [1352, 150] on input "filter options" at bounding box center [1352, 146] width 26 height 26
click at [1373, 471] on span "Apply" at bounding box center [1377, 465] width 50 height 12
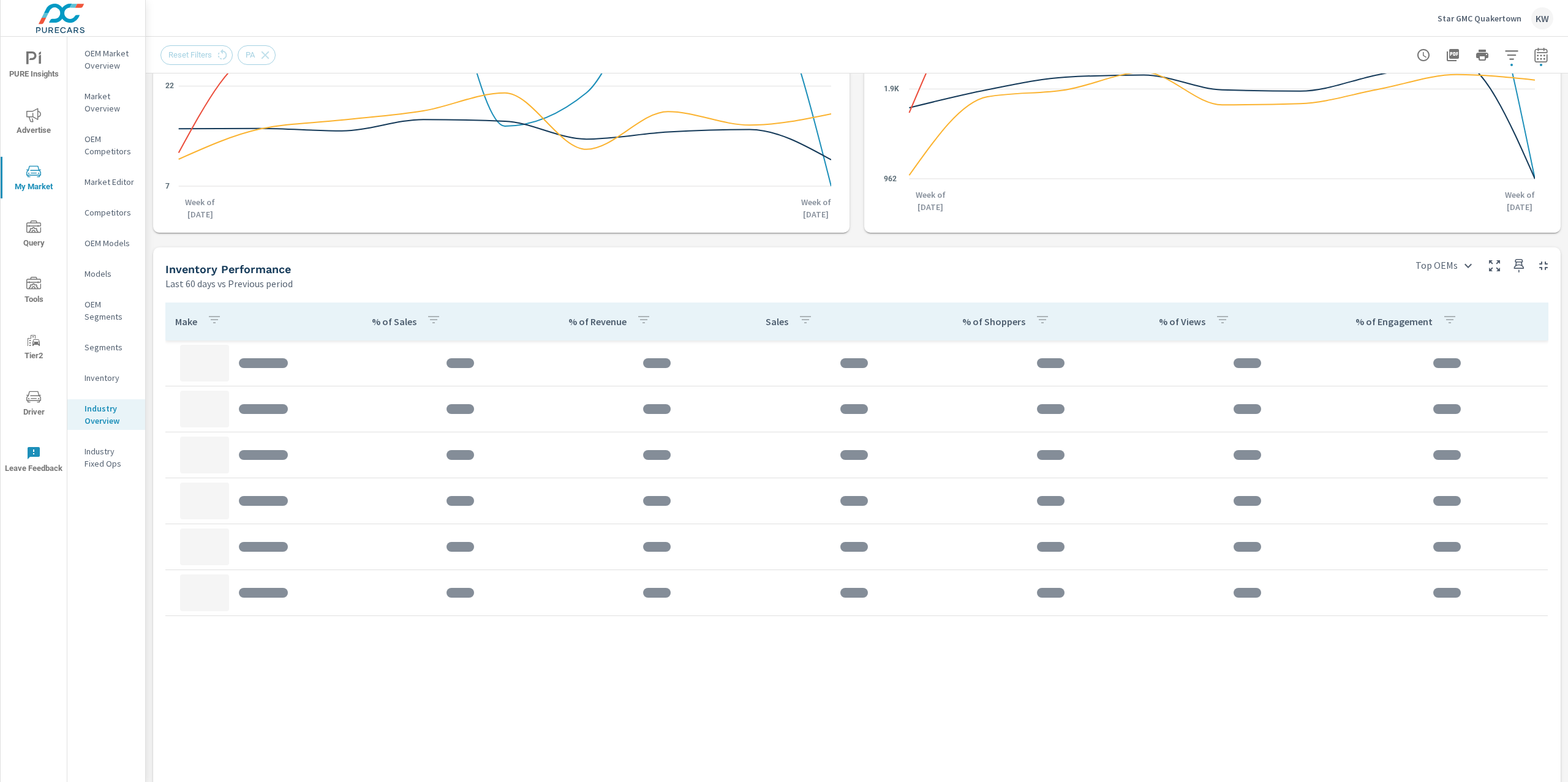
scroll to position [362, 0]
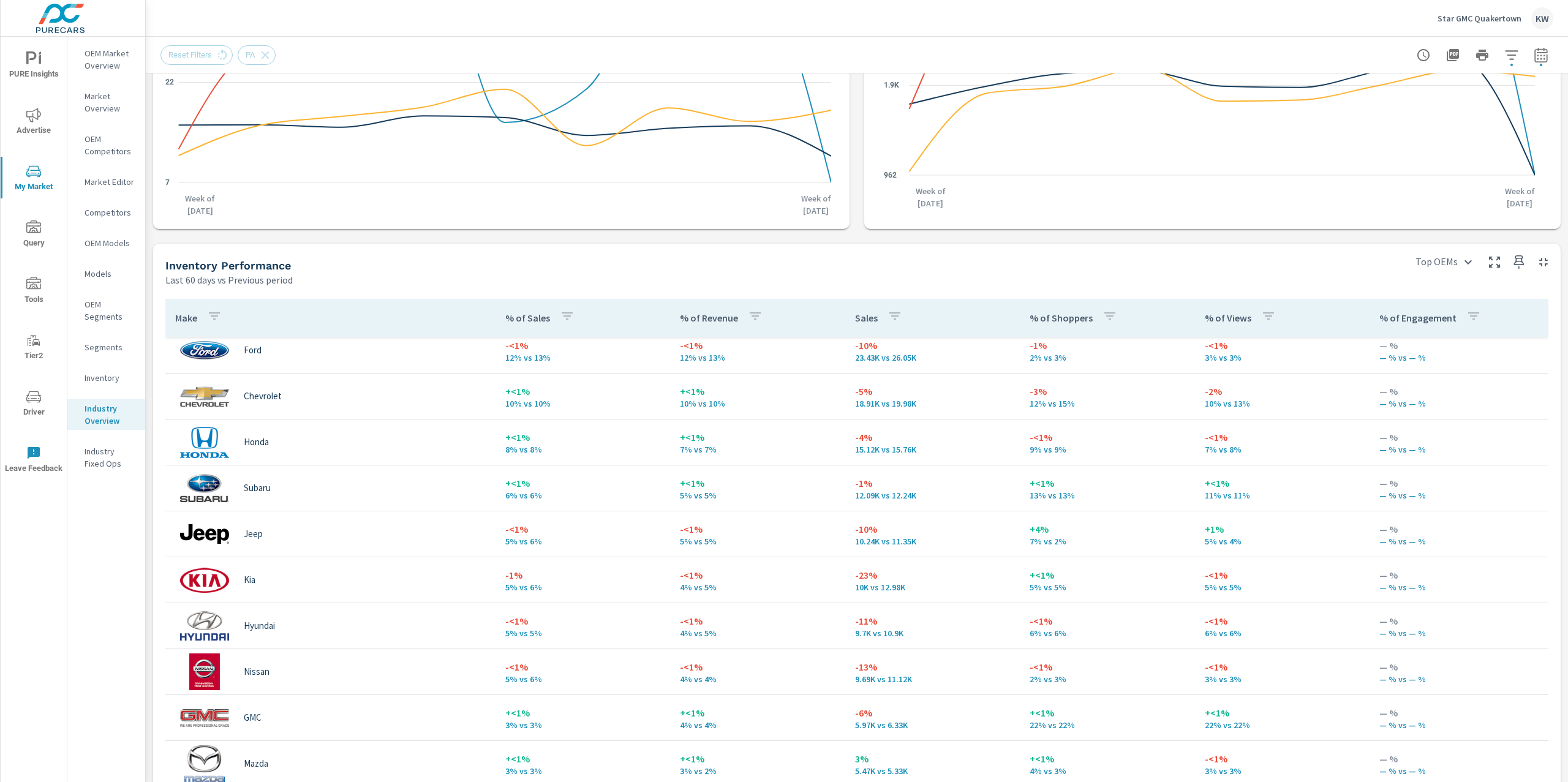
scroll to position [89, 0]
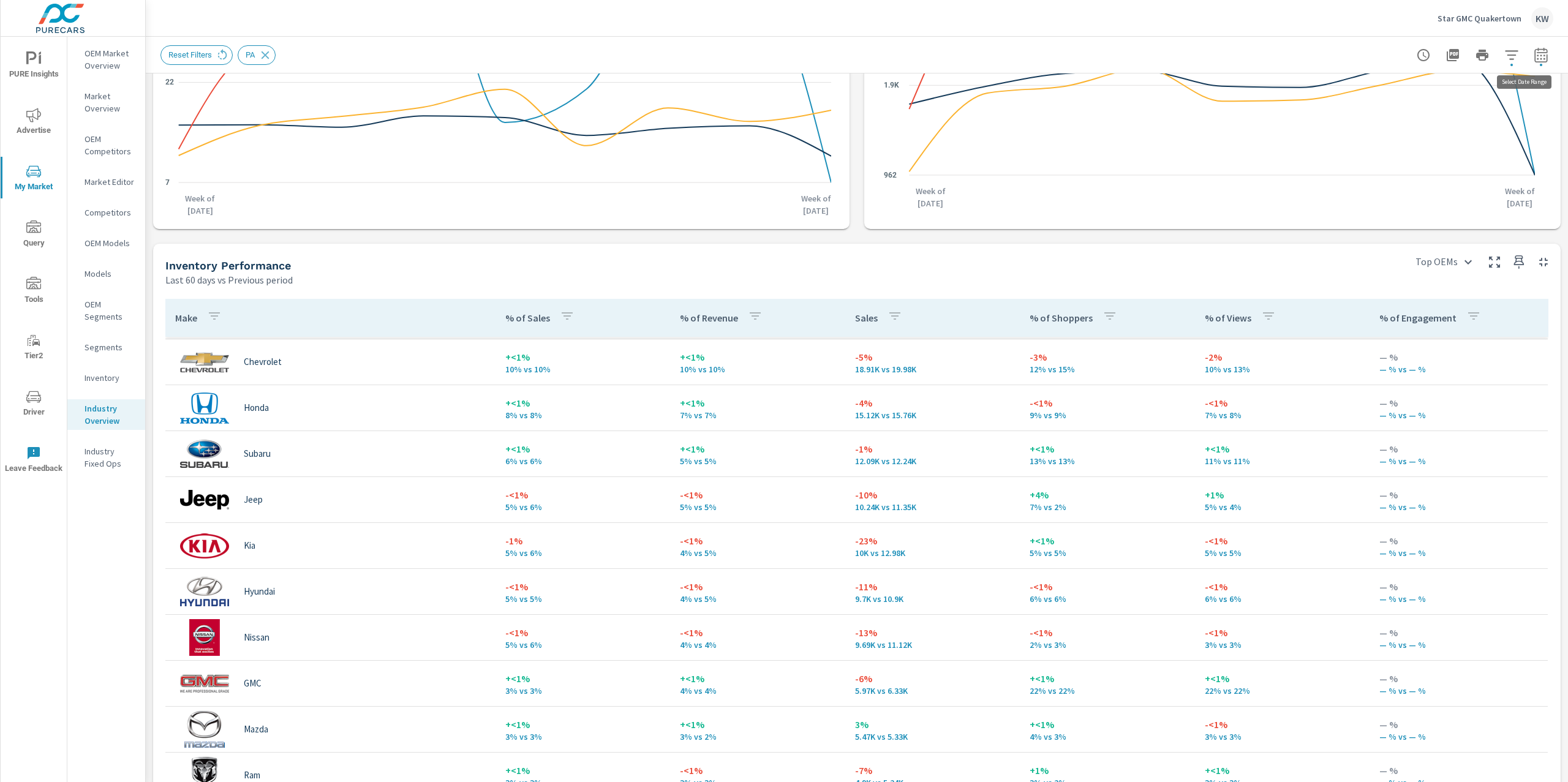
click at [1534, 59] on icon "button" at bounding box center [1541, 55] width 15 height 15
select select "Last 60 days"
select select "Previous period"
click at [1468, 108] on select "Custom Yesterday Last week Last 7 days Last 14 days Last 30 days Last 45 days L…" at bounding box center [1431, 106] width 123 height 25
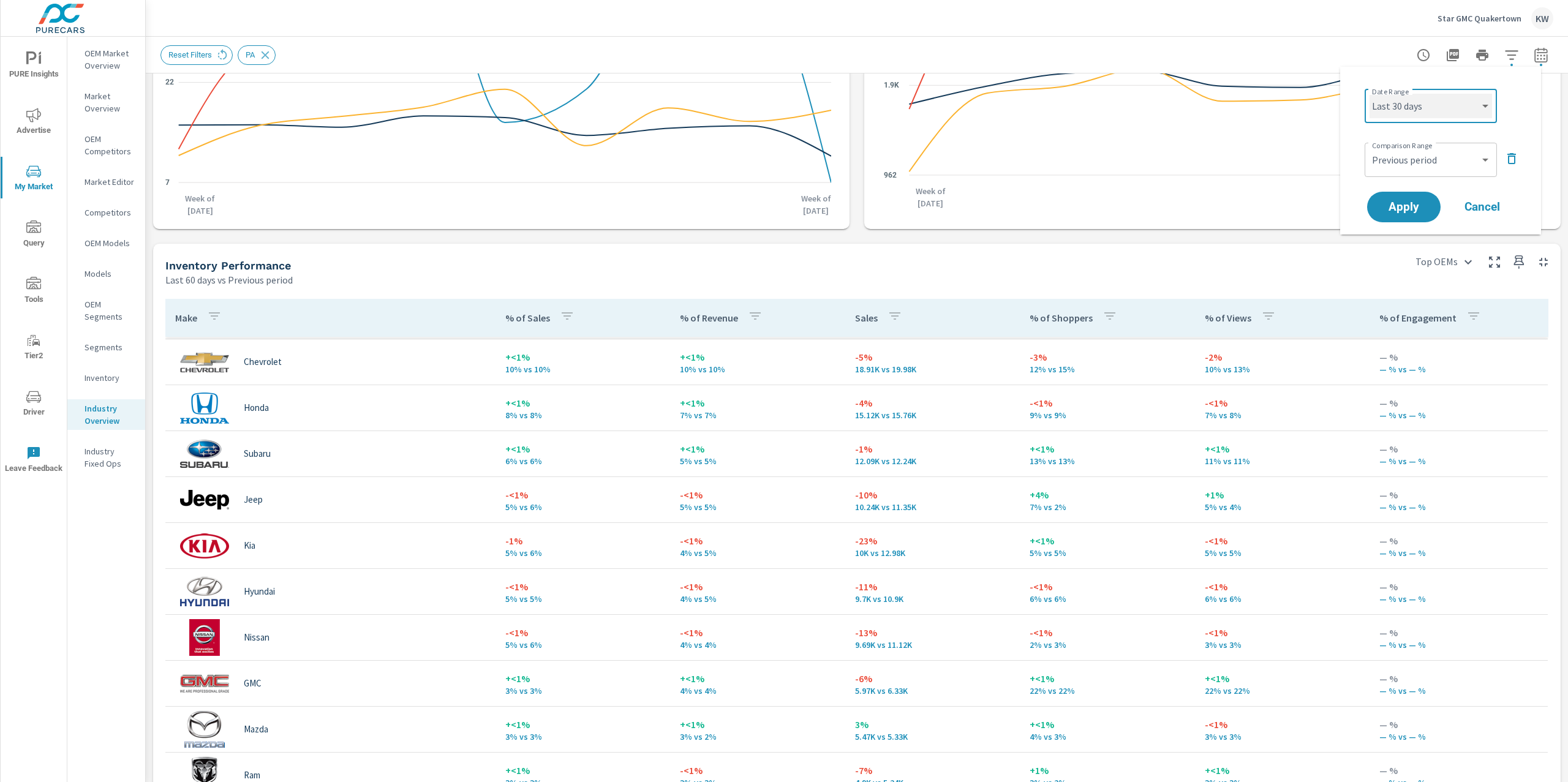
click at [1369, 94] on select "Custom Yesterday Last week Last 7 days Last 14 days Last 30 days Last 45 days L…" at bounding box center [1431, 106] width 123 height 25
select select "Last 30 days"
click at [1415, 202] on span "Apply" at bounding box center [1404, 207] width 50 height 12
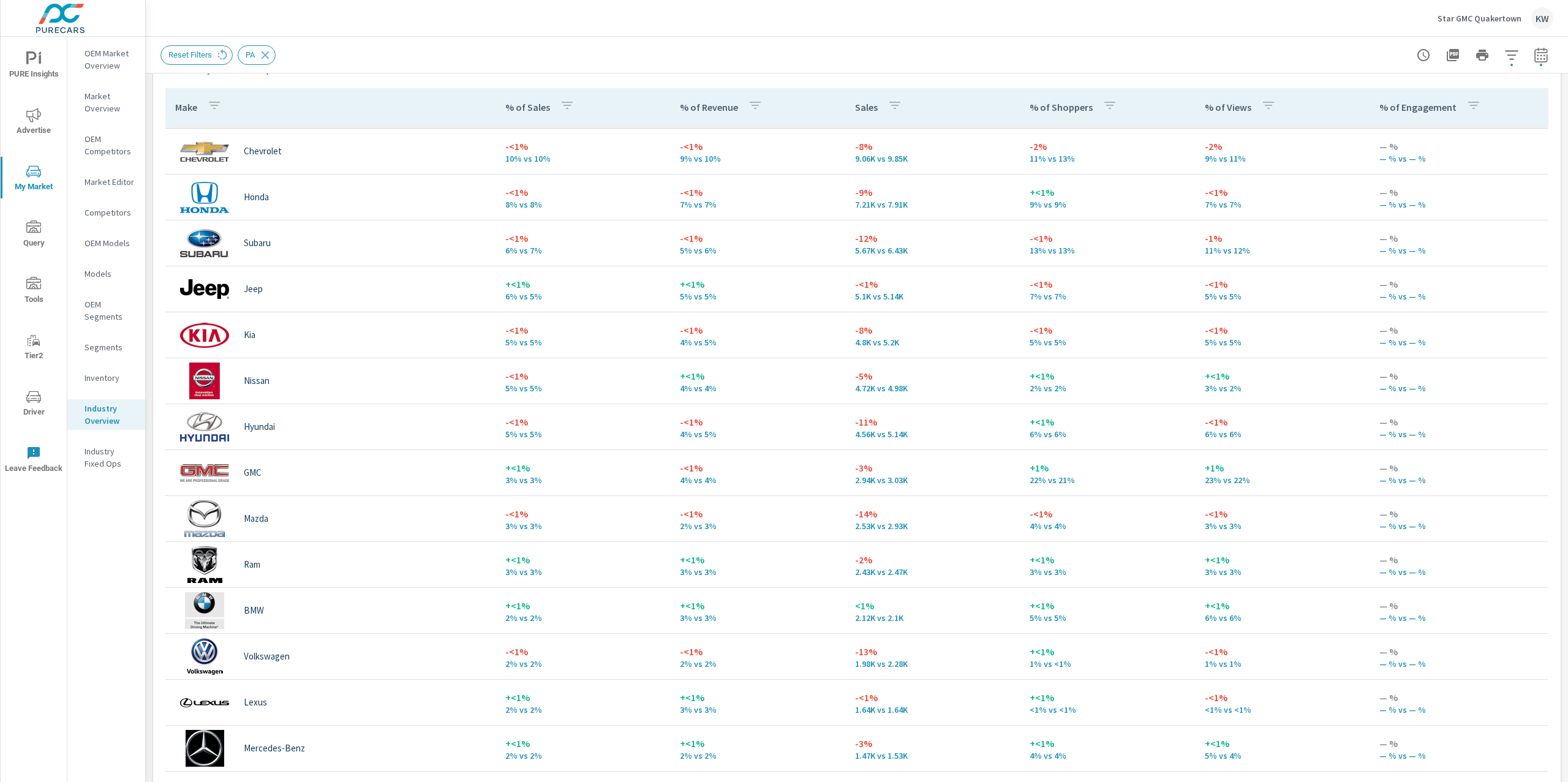
scroll to position [601, 0]
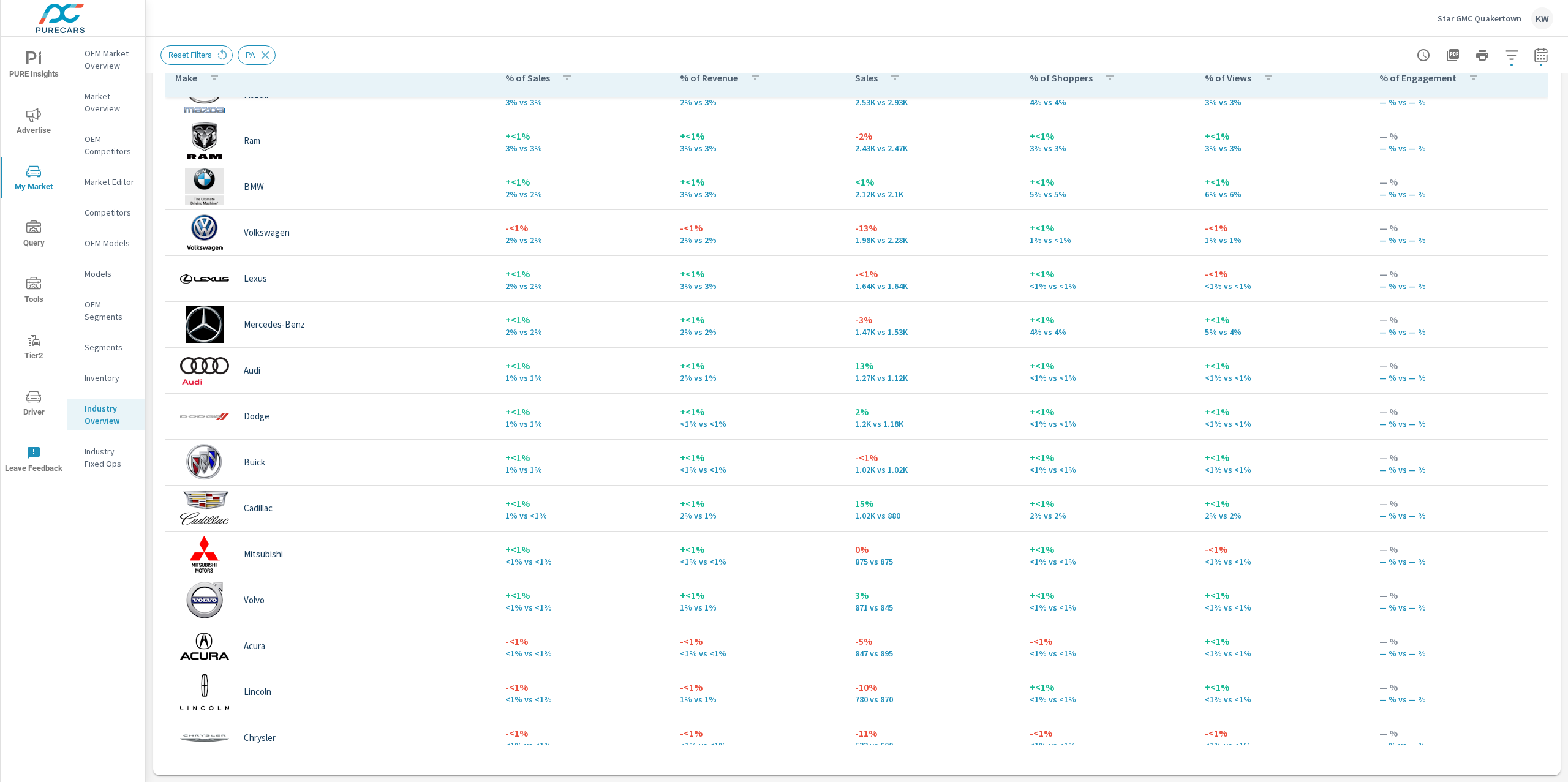
scroll to position [496, 0]
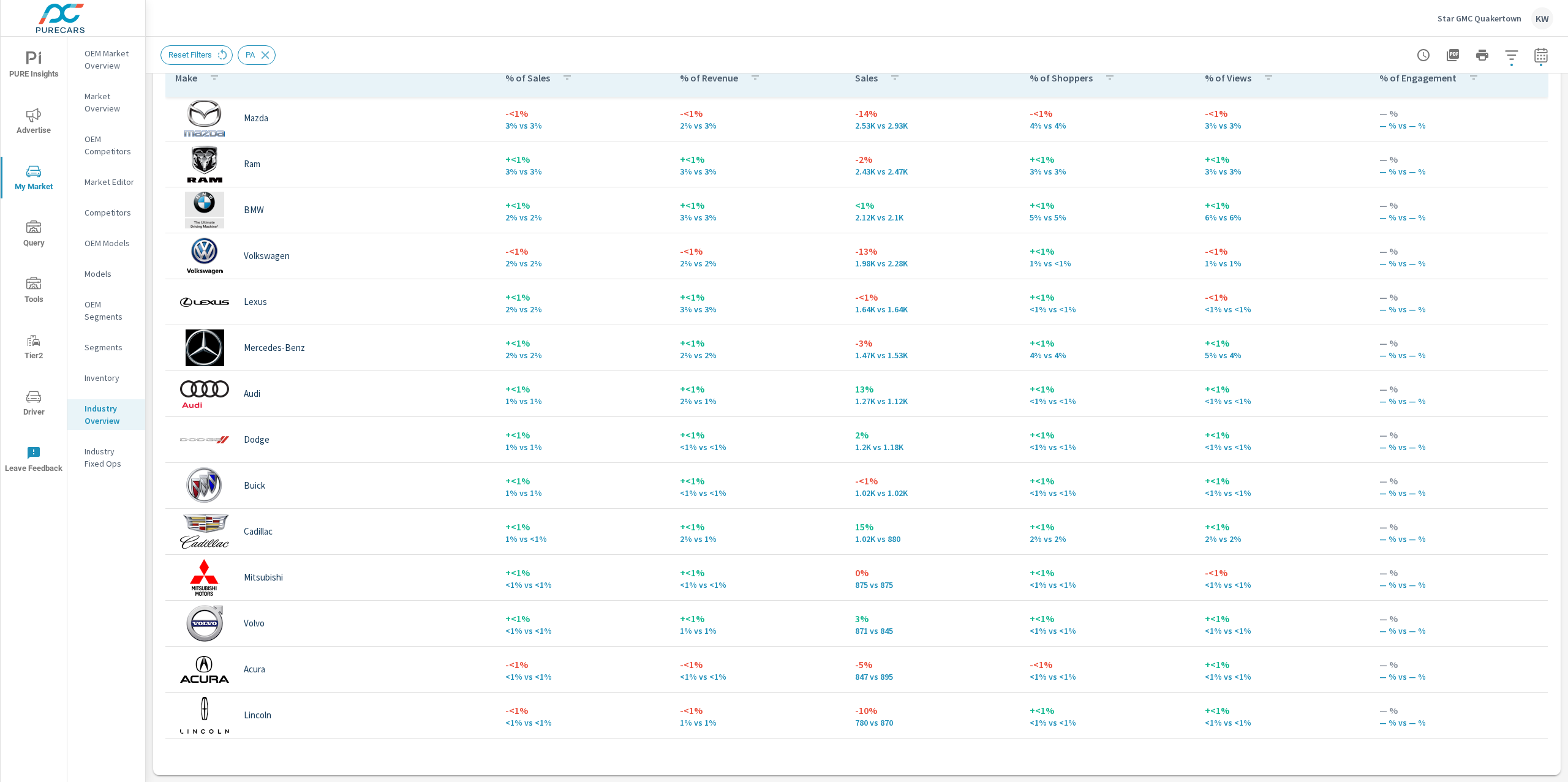
scroll to position [419, 0]
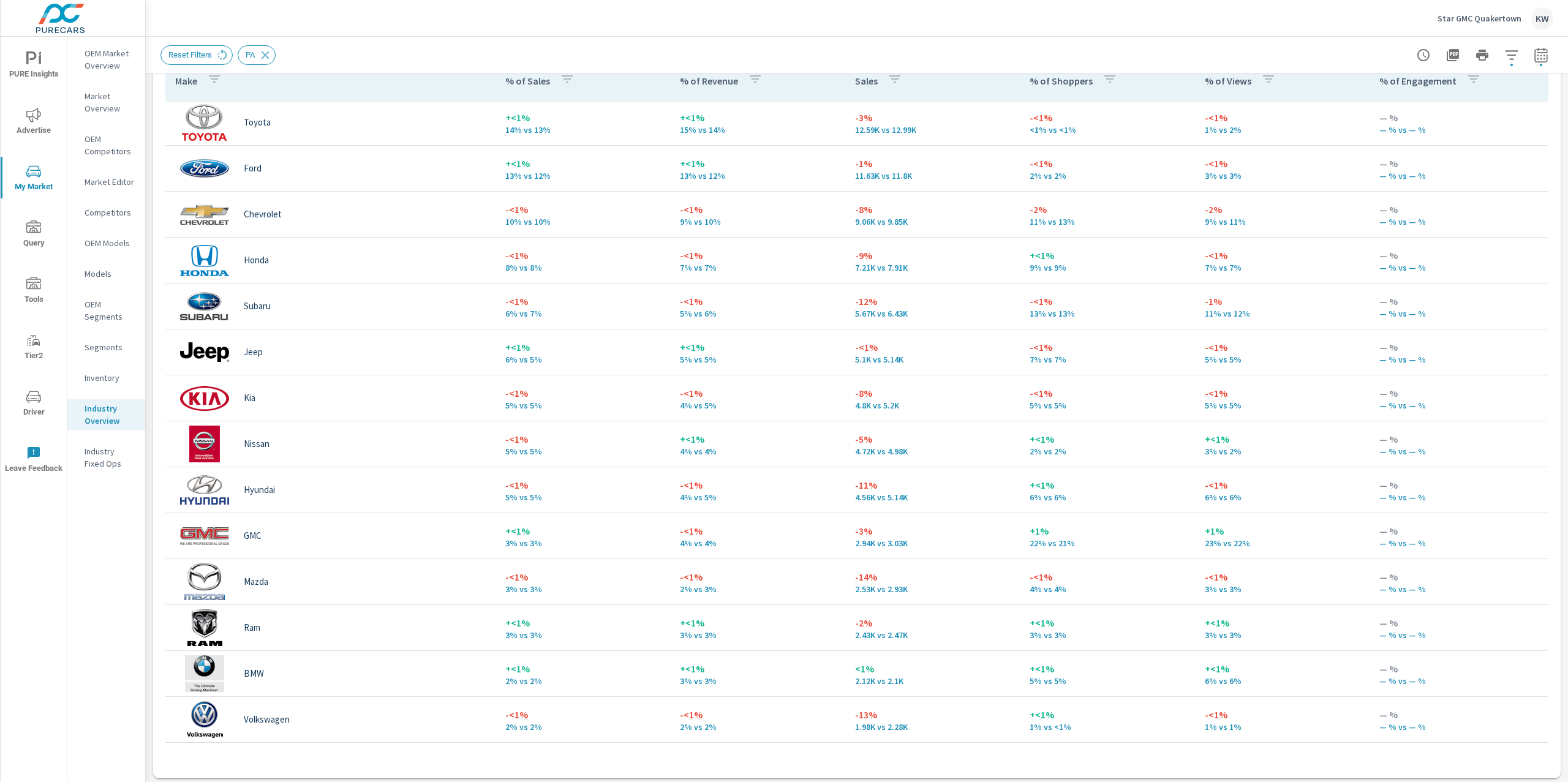
scroll to position [601, 0]
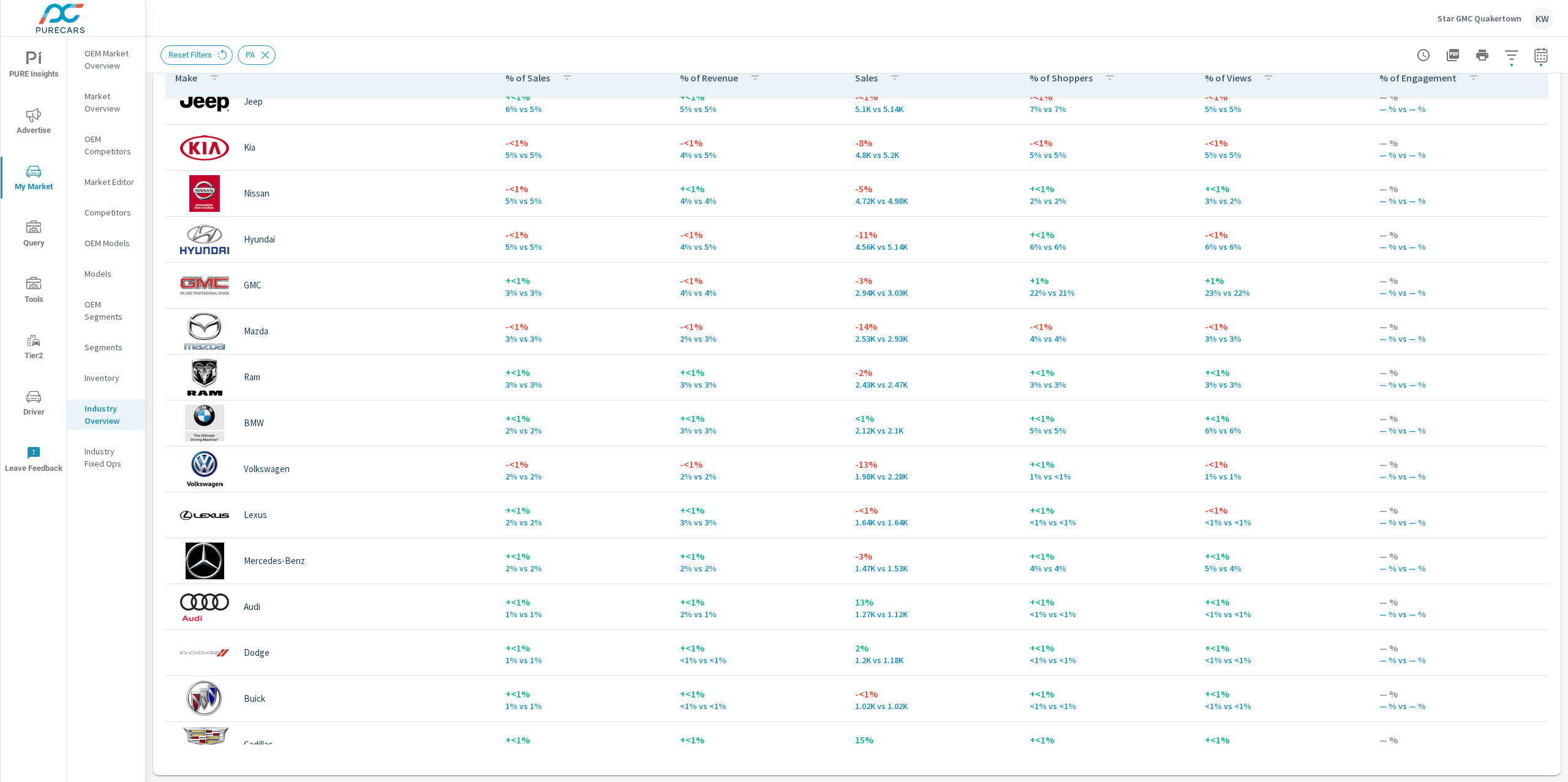
scroll to position [293, 0]
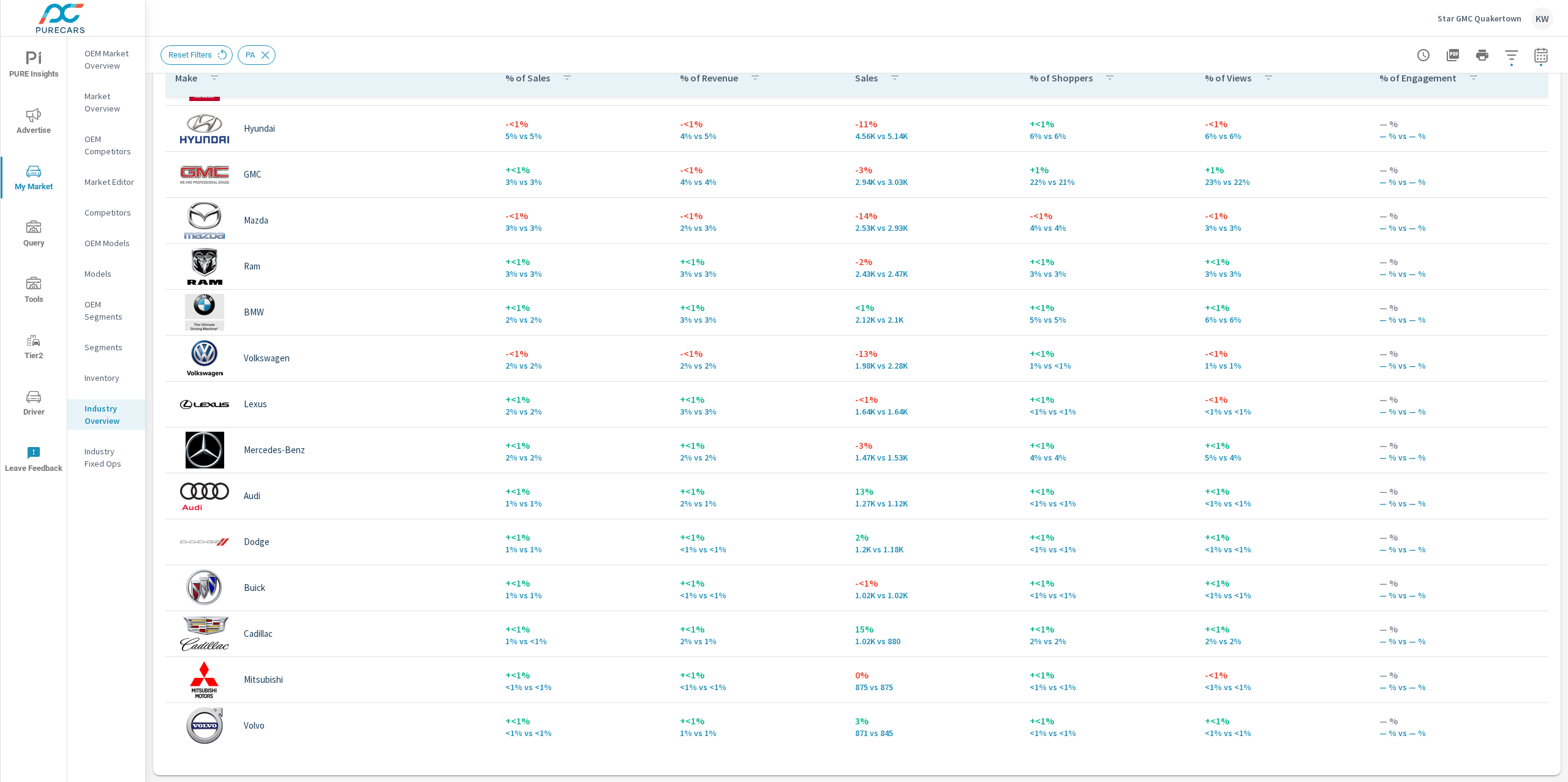
scroll to position [457, 0]
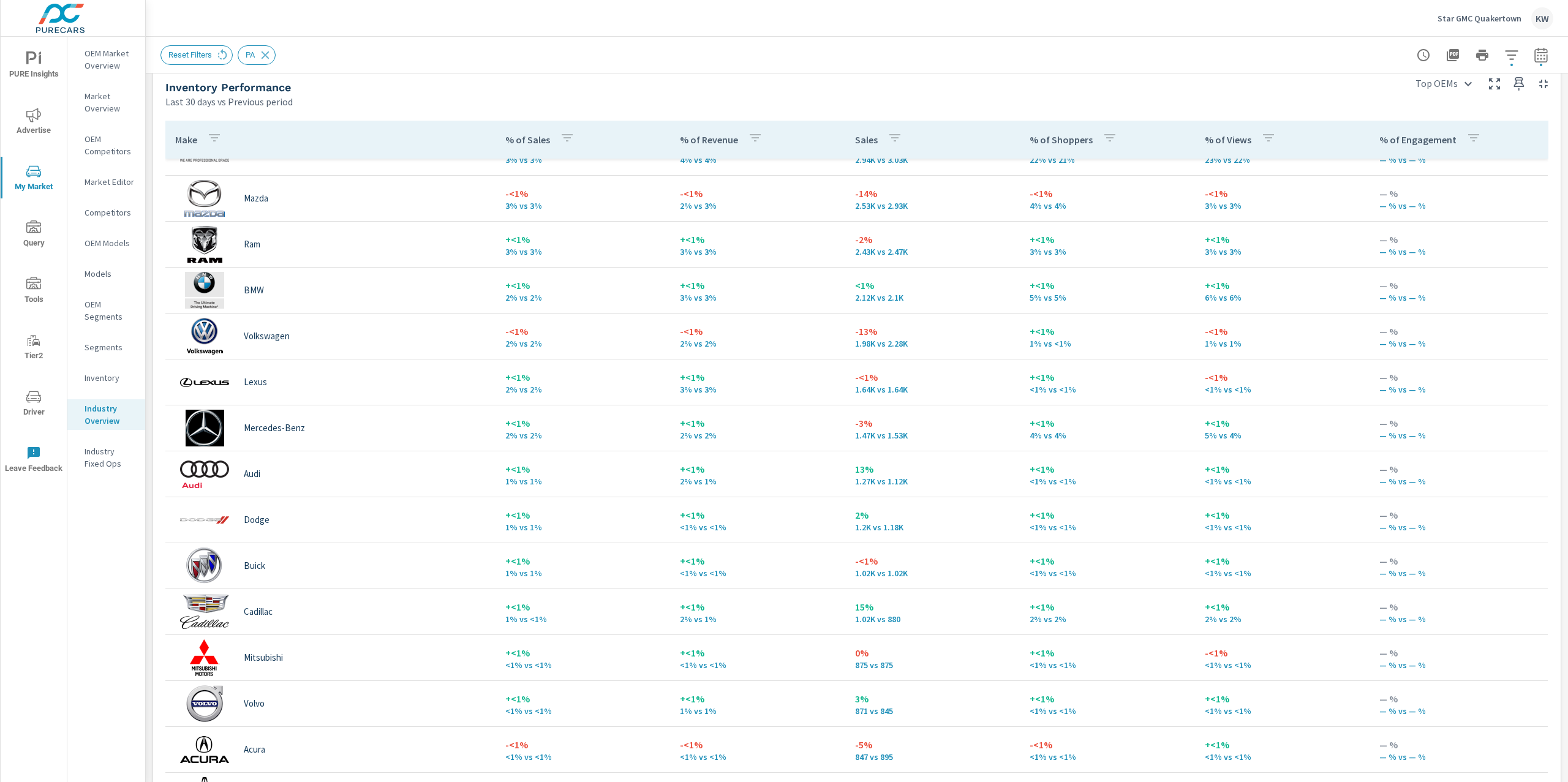
scroll to position [601, 0]
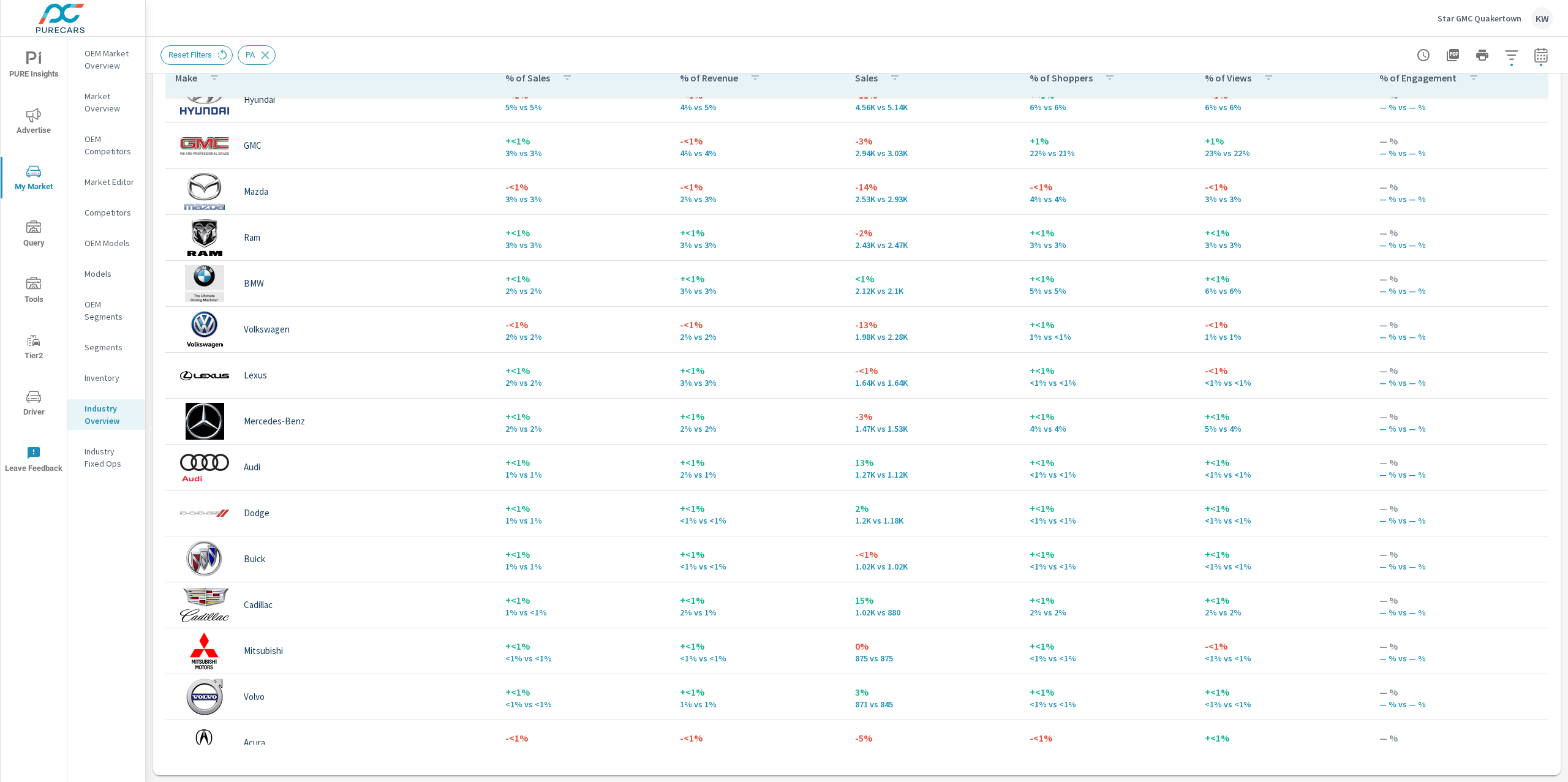
scroll to position [353, 0]
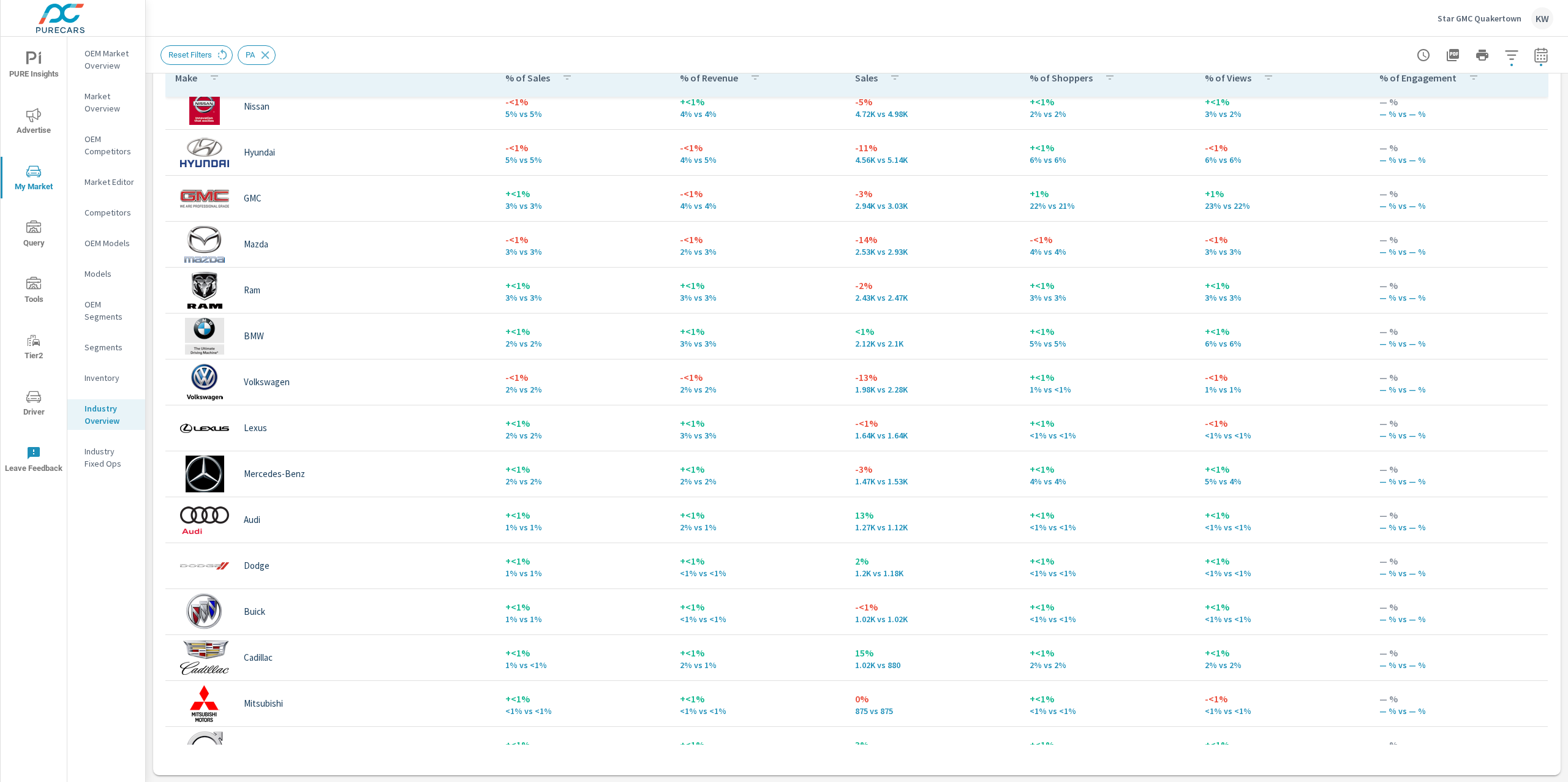
scroll to position [334, 0]
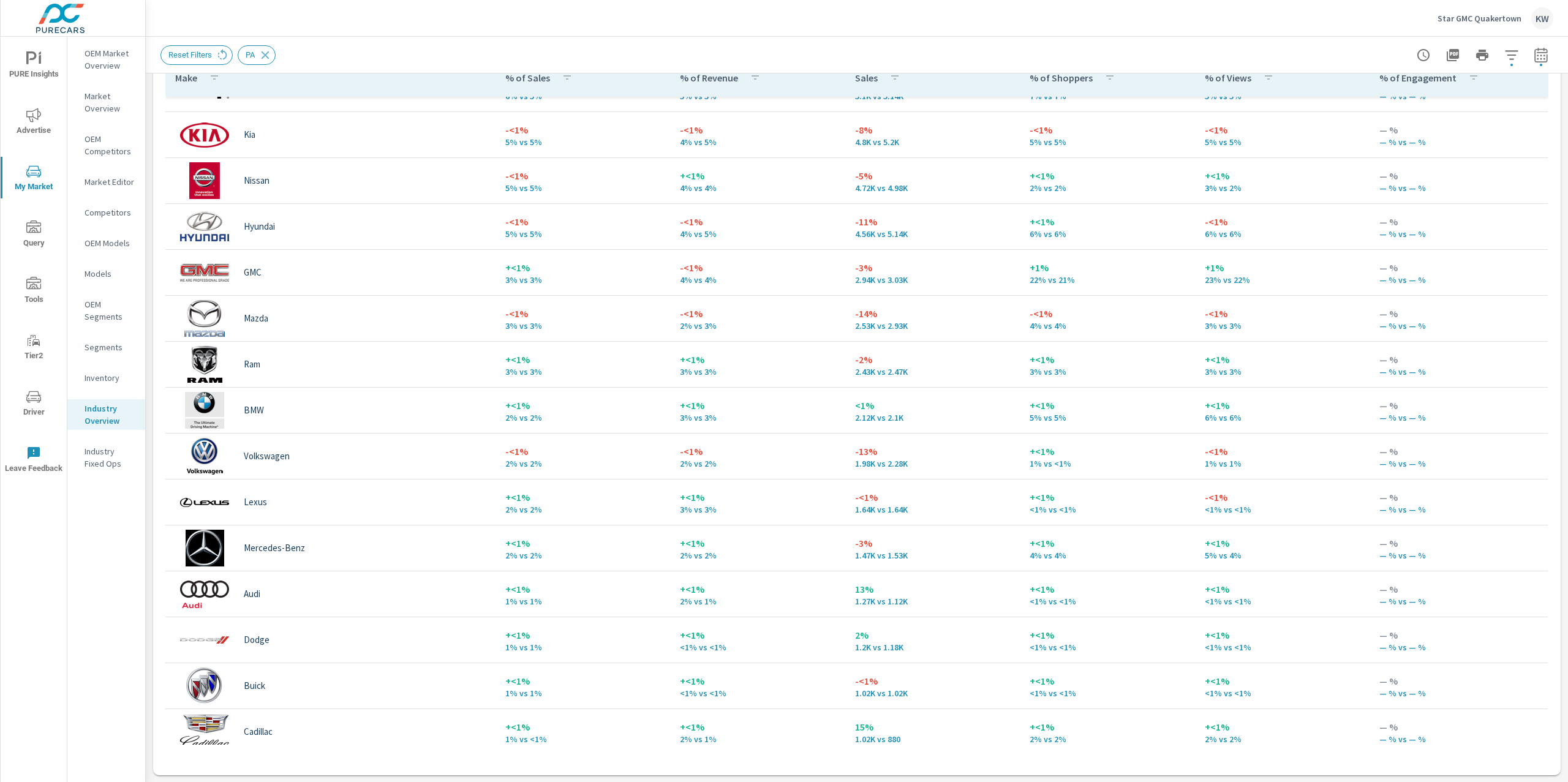
scroll to position [259, 0]
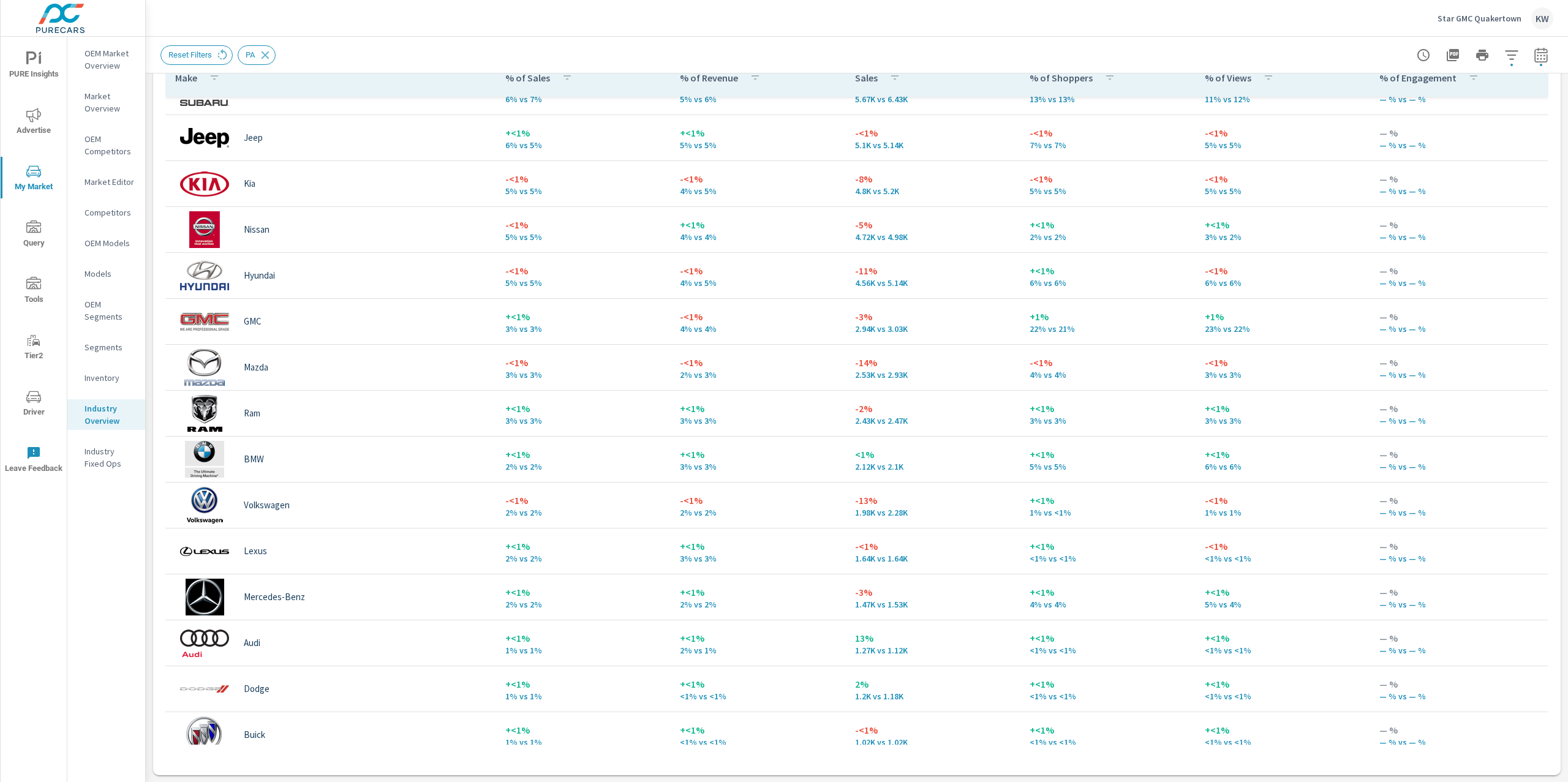
scroll to position [211, 0]
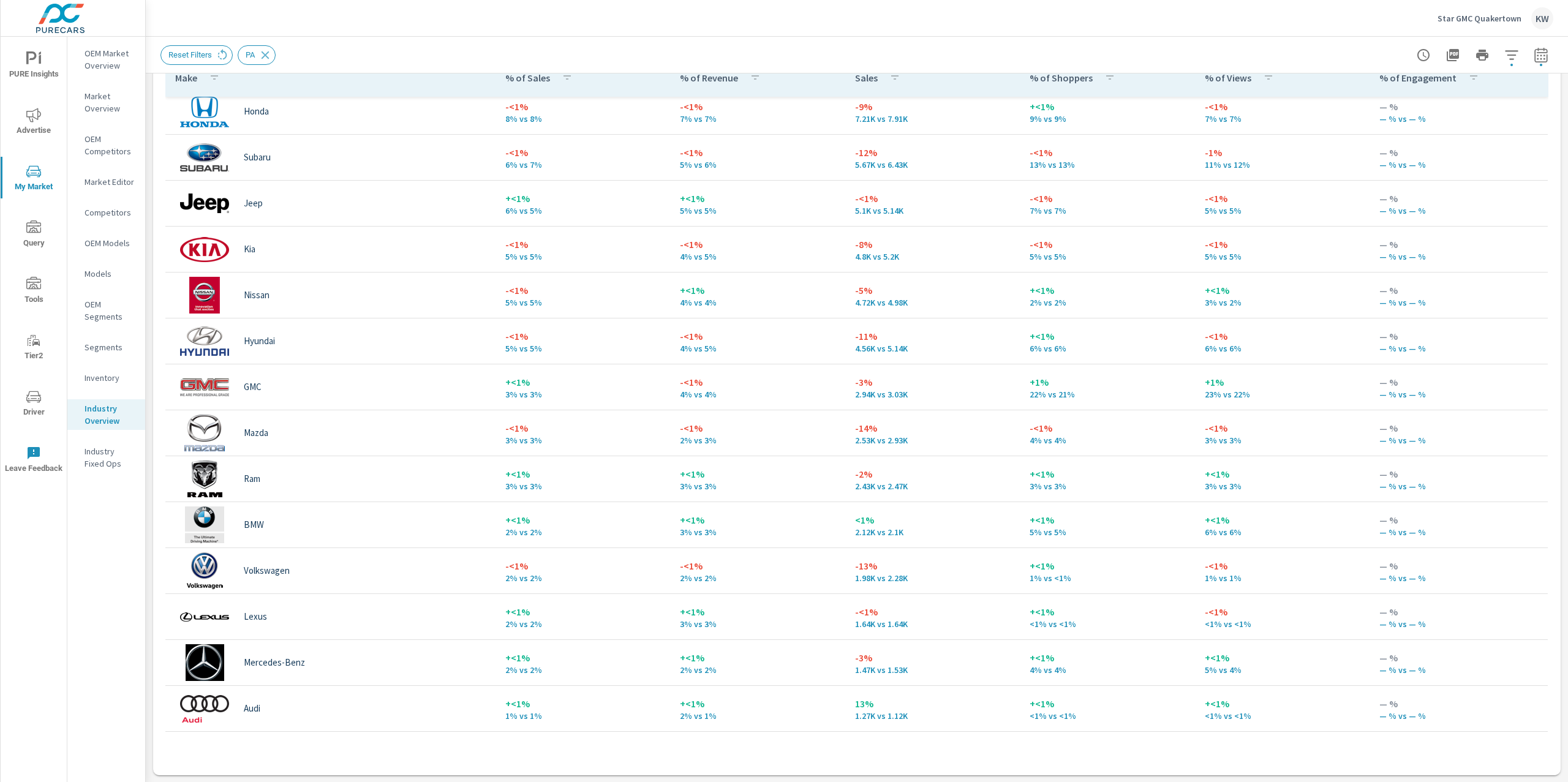
scroll to position [145, 0]
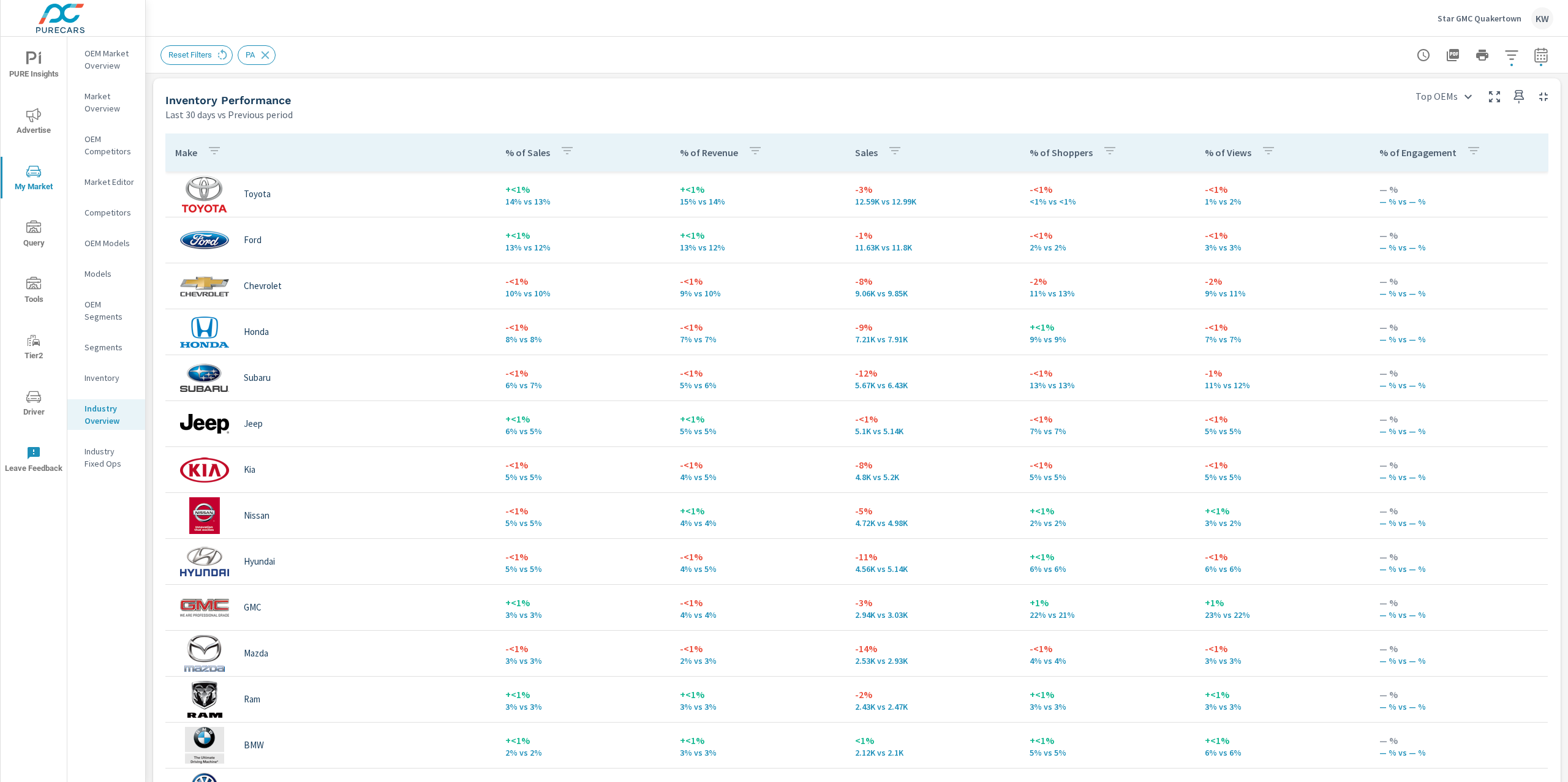
scroll to position [579, 0]
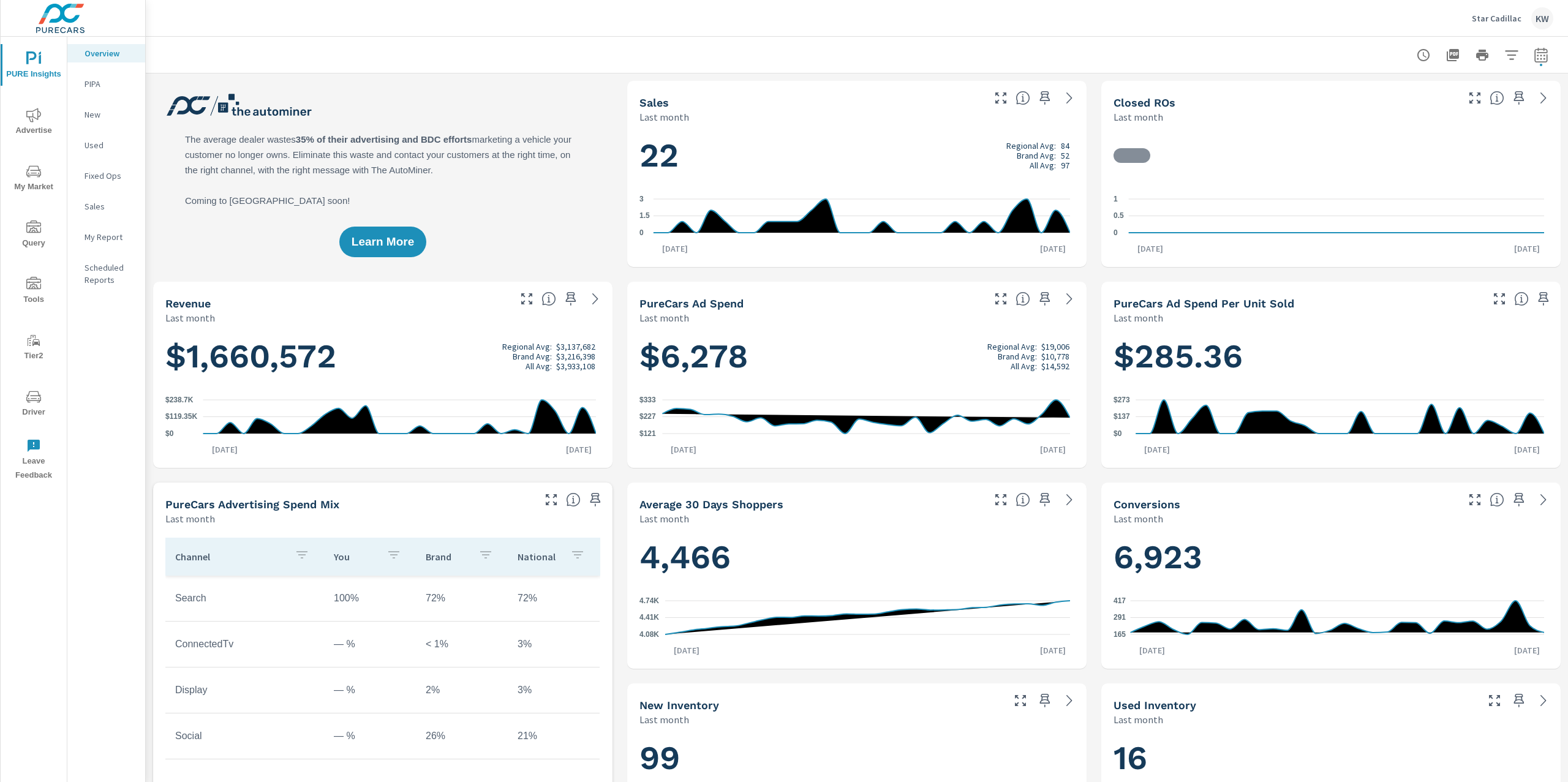
click at [39, 131] on span "Advertise" at bounding box center [34, 123] width 59 height 30
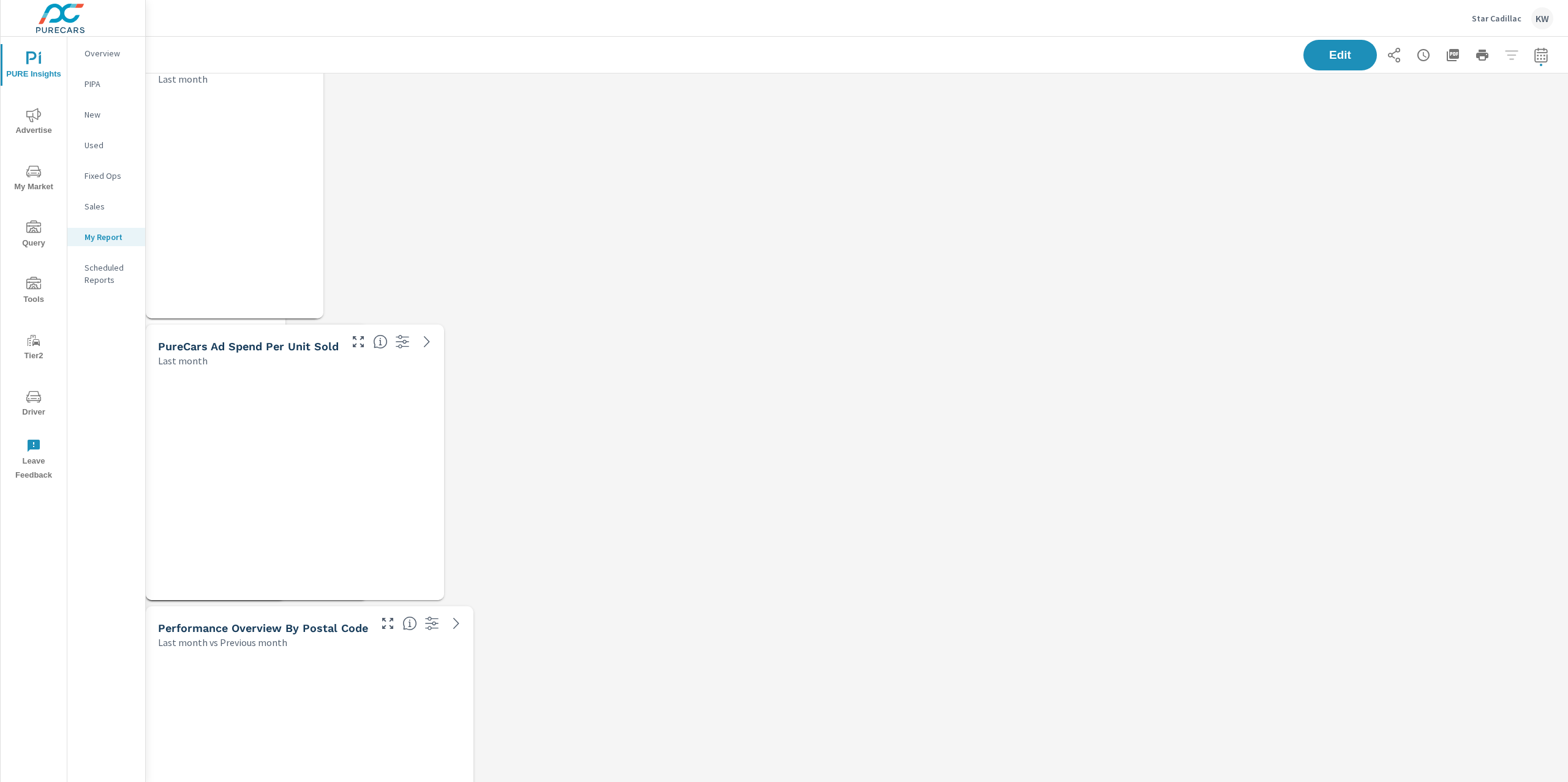
scroll to position [4540, 1436]
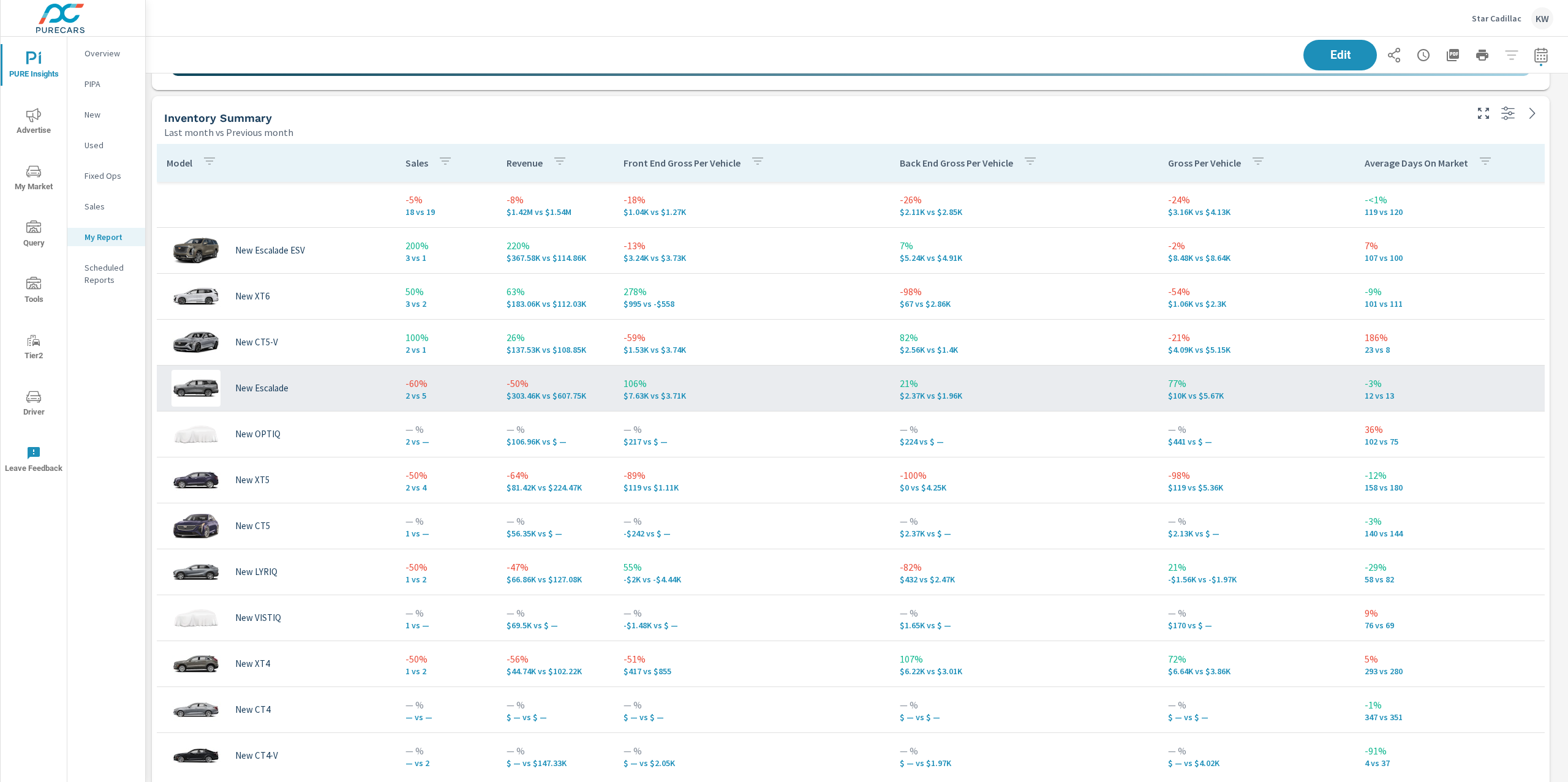
scroll to position [3, 0]
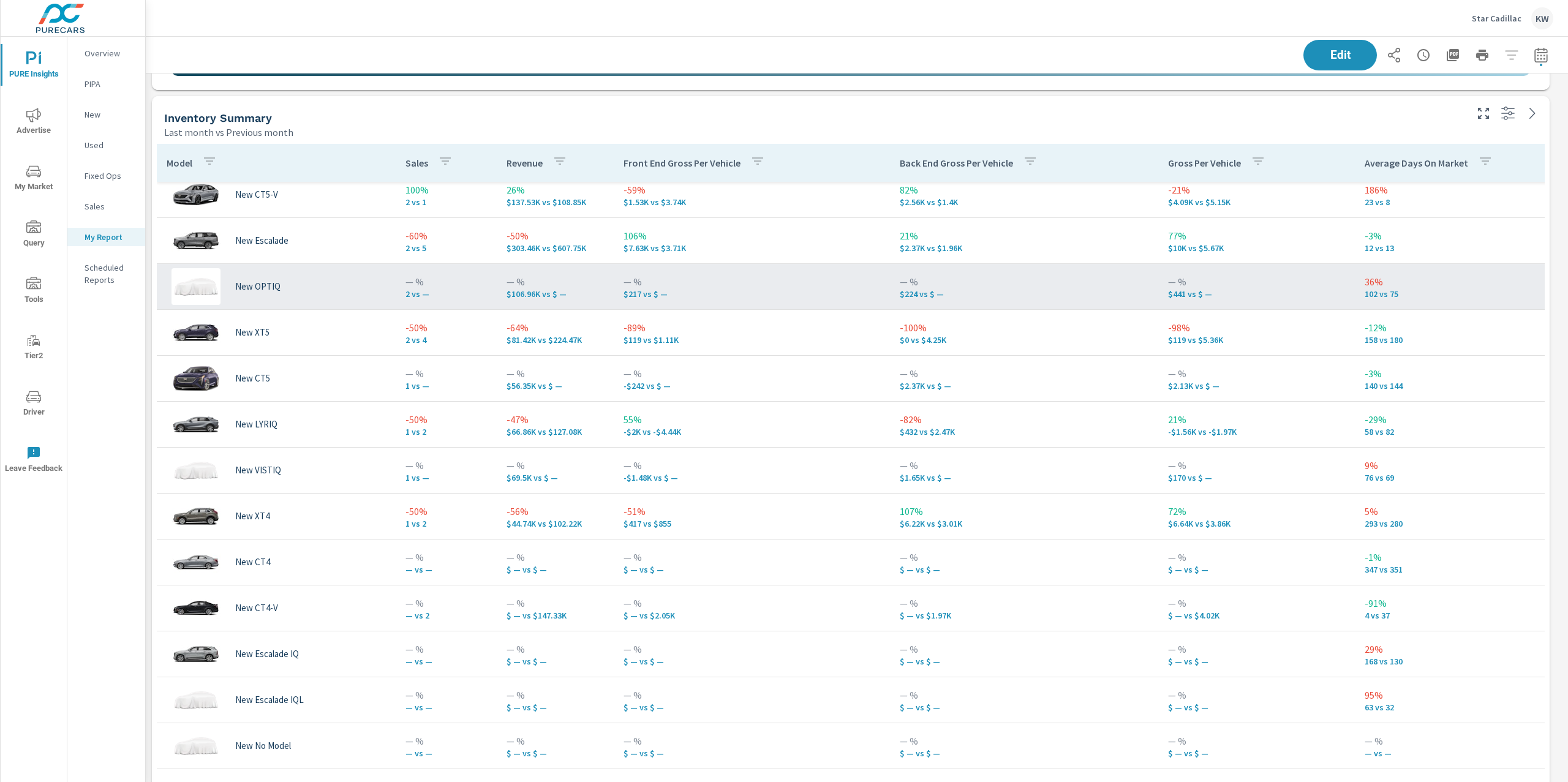
scroll to position [162, 0]
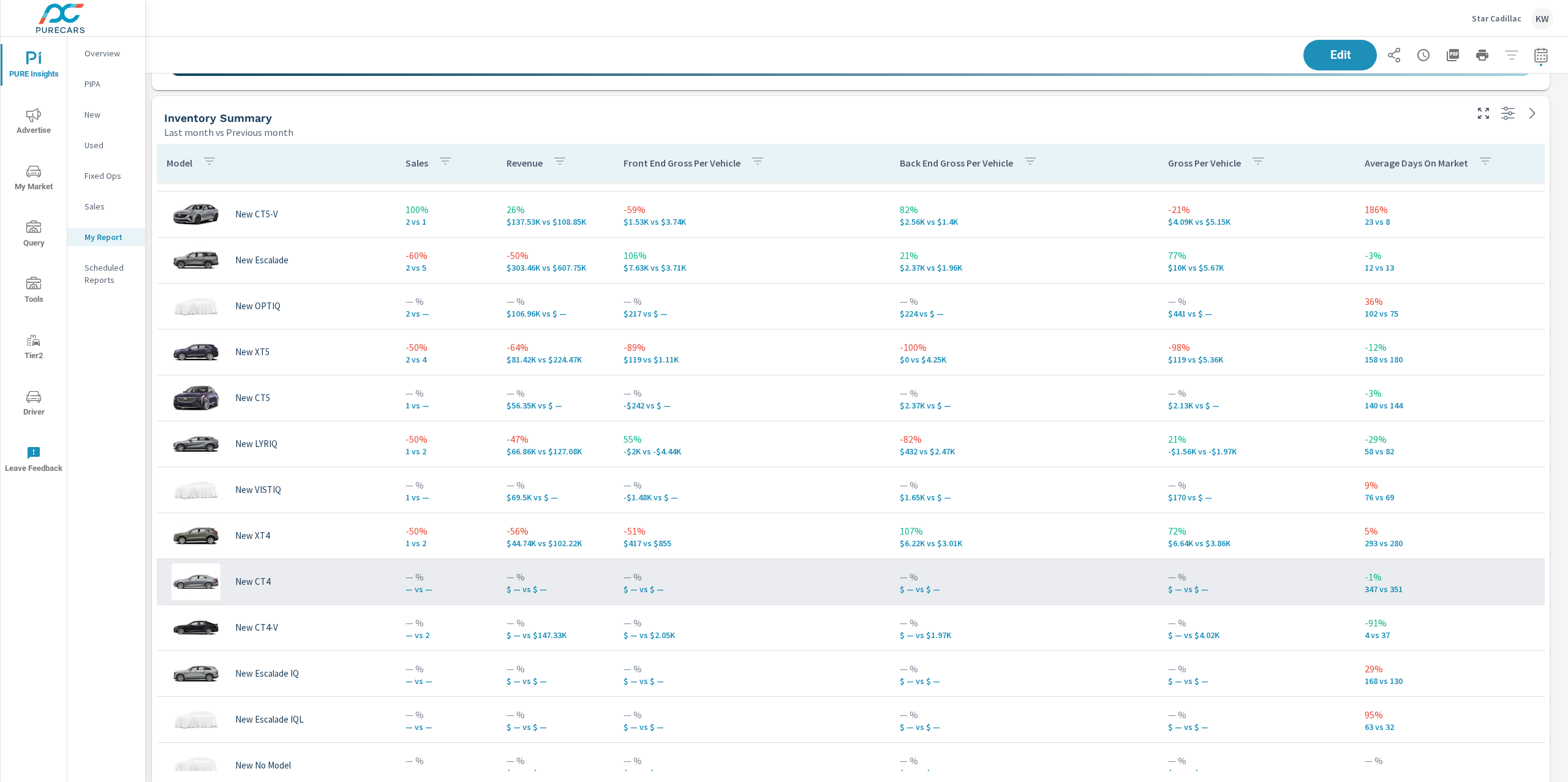
scroll to position [47, 0]
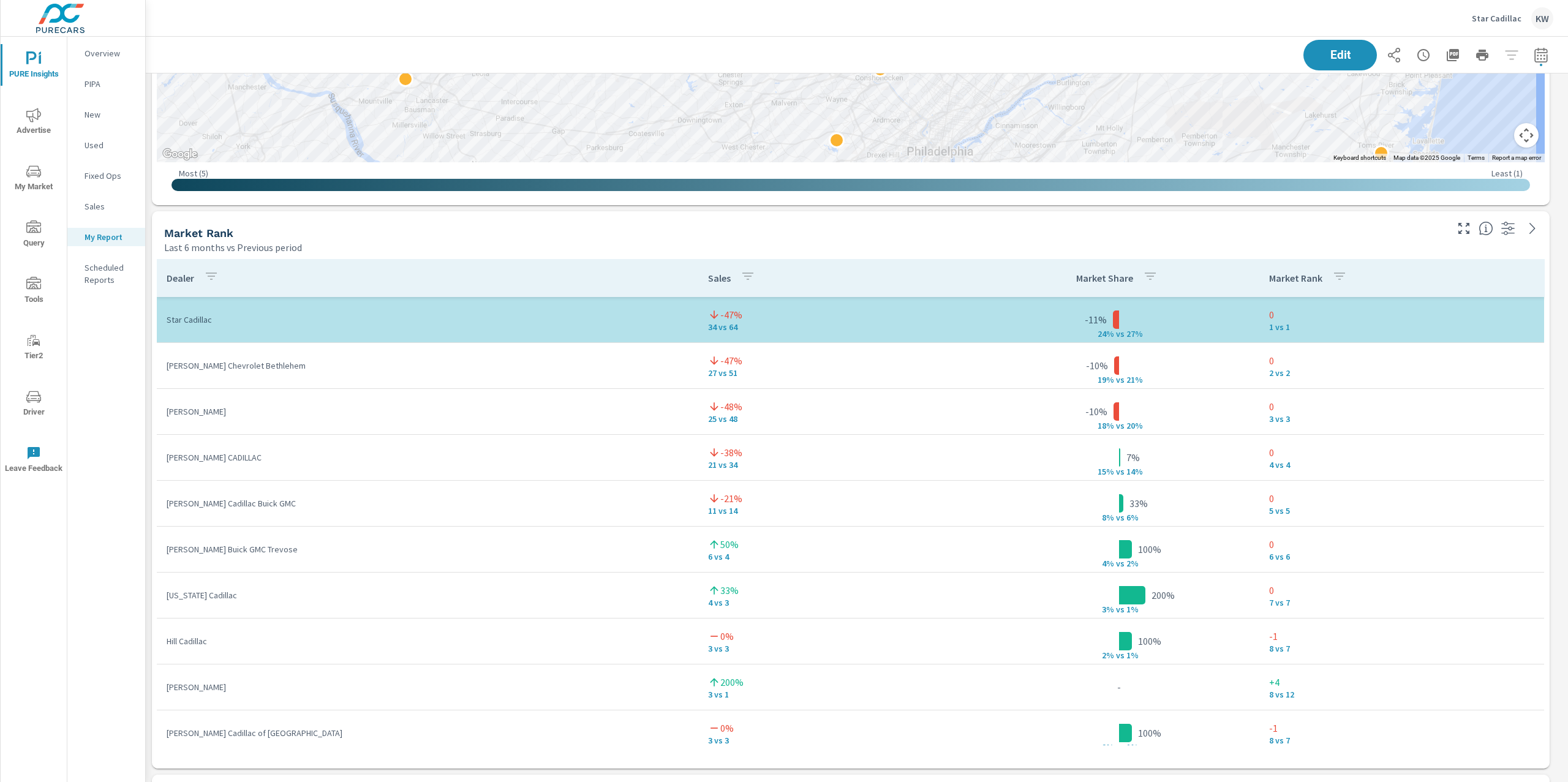
scroll to position [2439, 0]
